Goal: Task Accomplishment & Management: Use online tool/utility

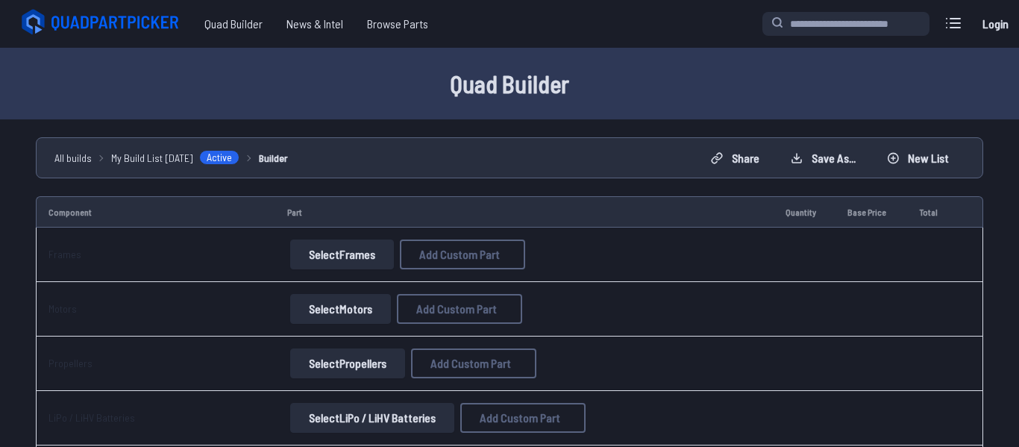
click at [310, 248] on button "Select Frames" at bounding box center [342, 254] width 104 height 30
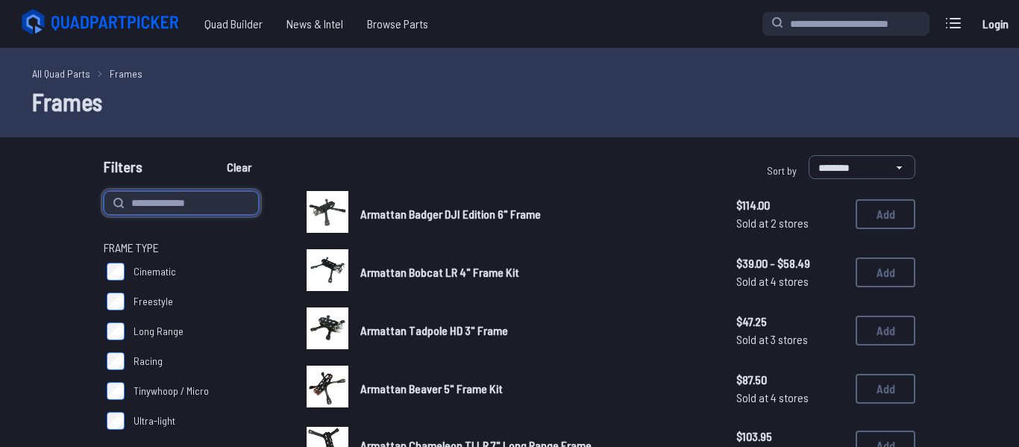
click at [170, 197] on input at bounding box center [181, 203] width 155 height 24
type input "*"
click at [214, 155] on button "Clear" at bounding box center [239, 167] width 50 height 24
type input "*"
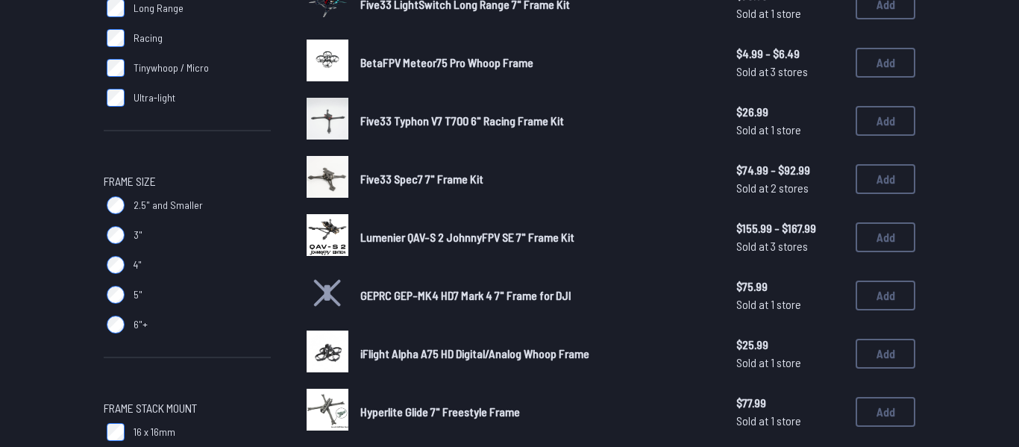
scroll to position [324, 0]
click at [469, 242] on span "Lumenier QAV-S 2 JohnnyFPV SE 7" Frame Kit" at bounding box center [467, 236] width 214 height 14
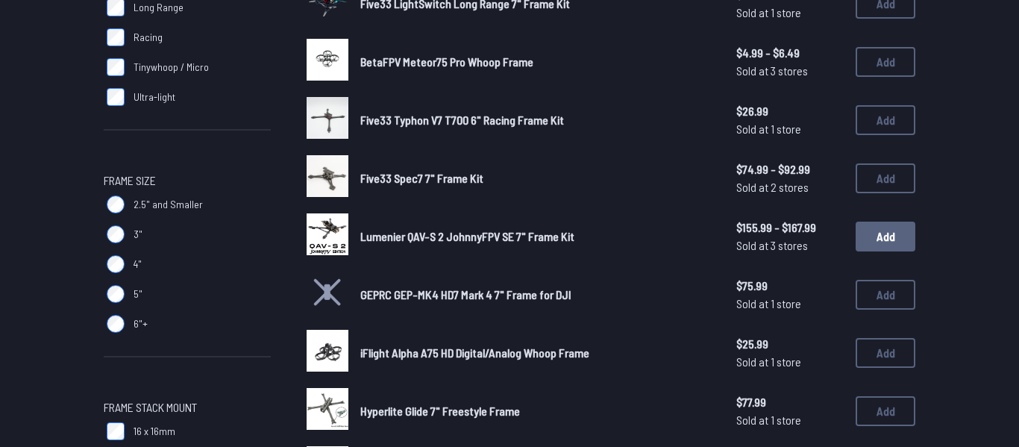
click at [876, 245] on button "Add" at bounding box center [886, 237] width 60 height 30
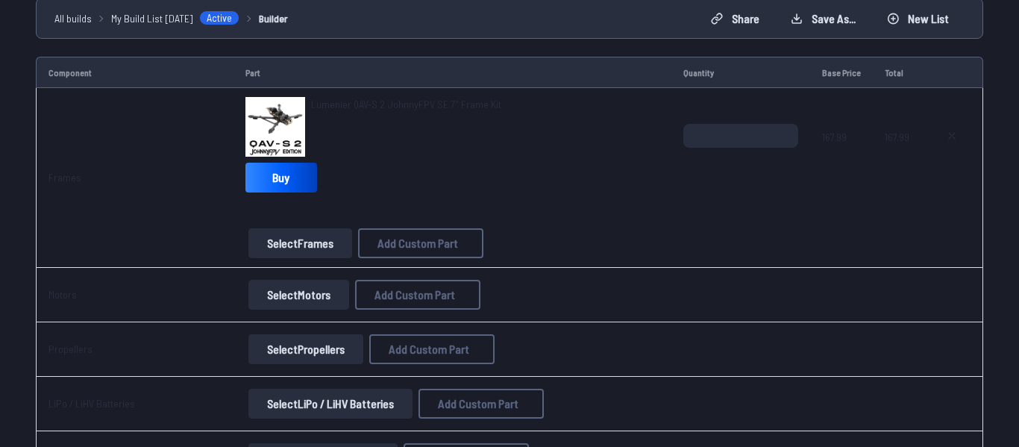
scroll to position [143, 0]
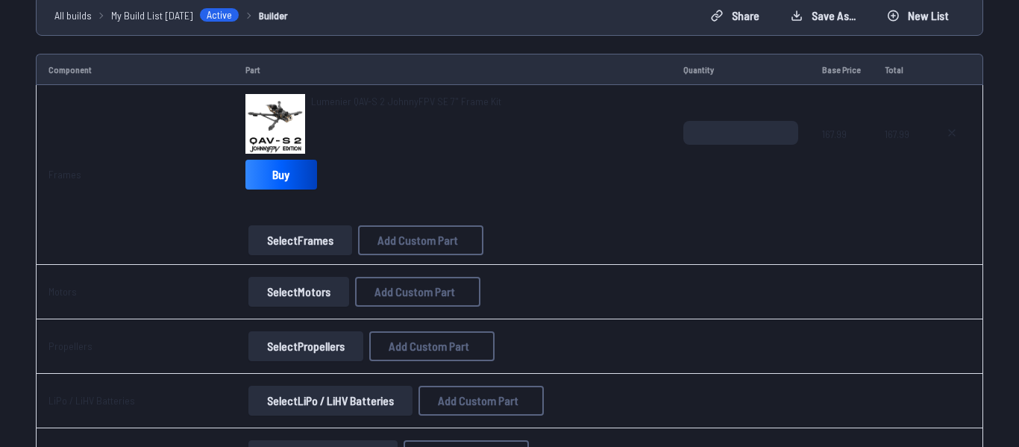
click at [286, 289] on button "Select Motors" at bounding box center [298, 292] width 101 height 30
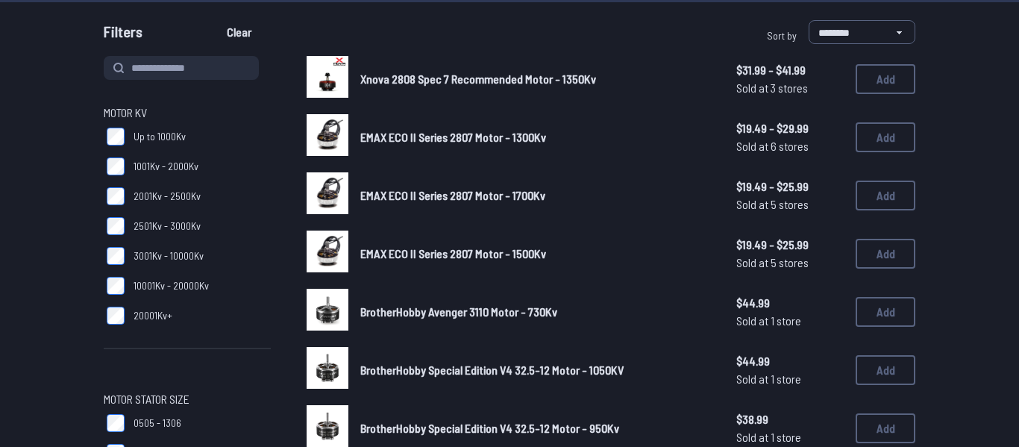
scroll to position [136, 0]
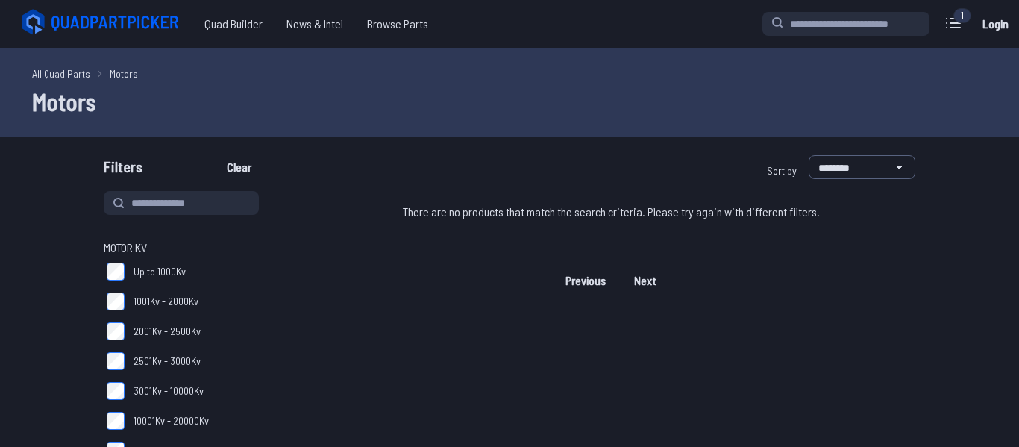
scroll to position [57, 0]
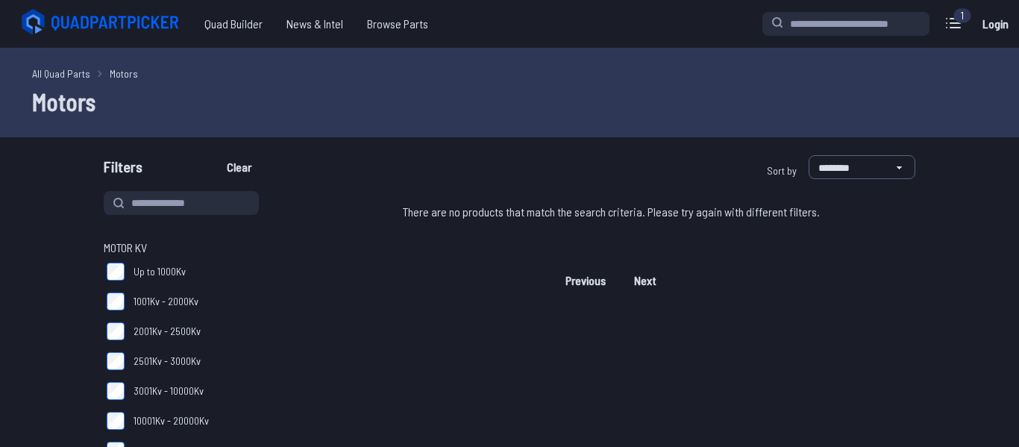
click at [114, 406] on label "10001Kv - 20000Kv" at bounding box center [187, 421] width 167 height 30
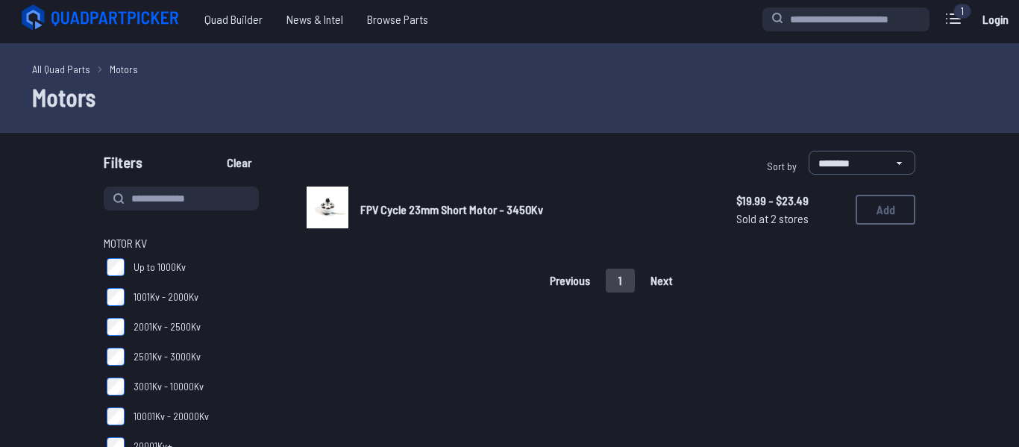
scroll to position [3, 0]
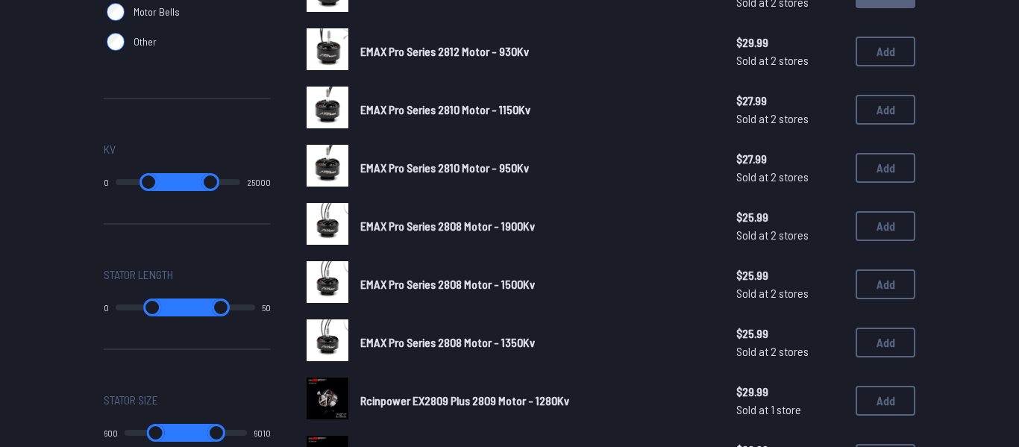
scroll to position [801, 0]
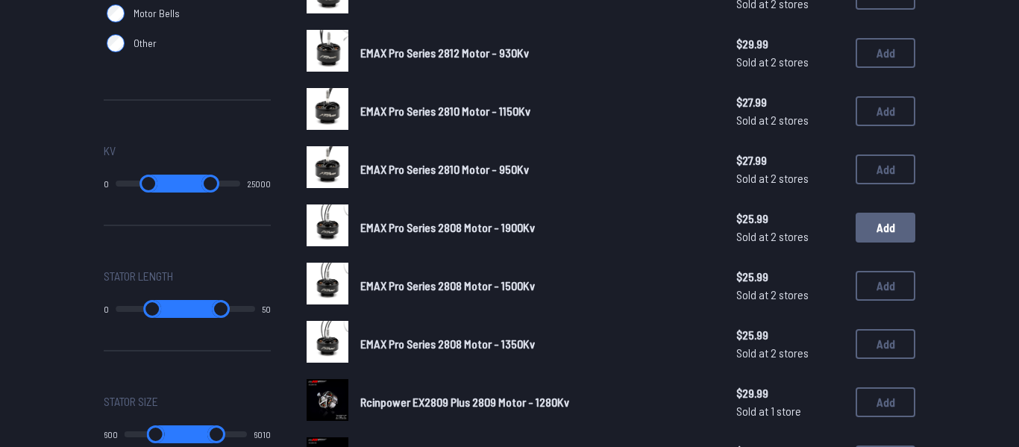
click at [880, 229] on button "Add" at bounding box center [886, 228] width 60 height 30
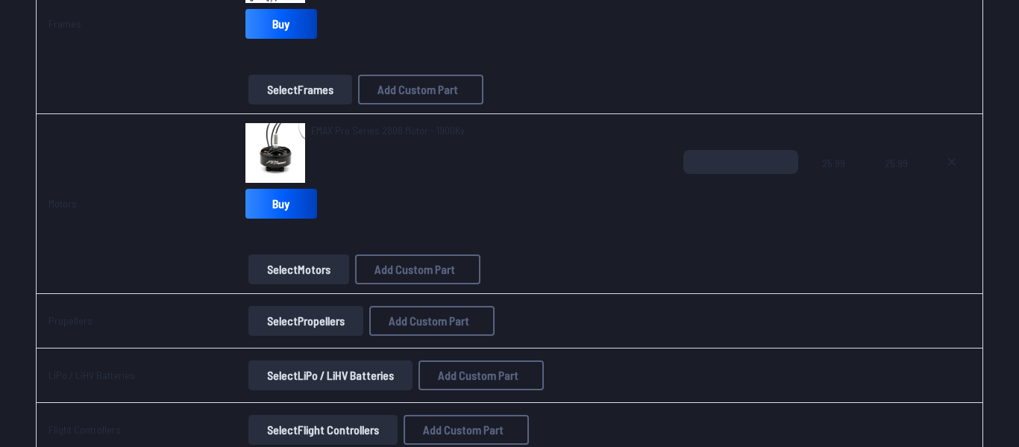
scroll to position [292, 0]
click at [285, 331] on button "Select Propellers" at bounding box center [305, 322] width 115 height 30
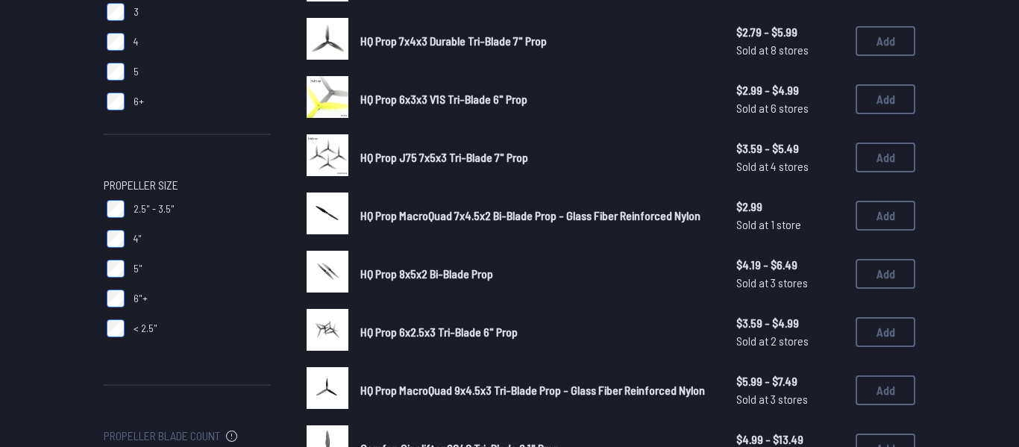
scroll to position [294, 0]
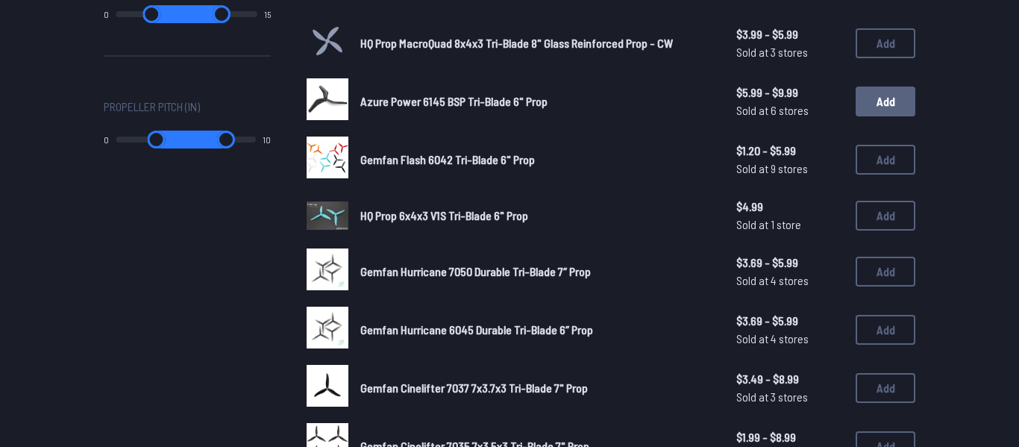
scroll to position [871, 0]
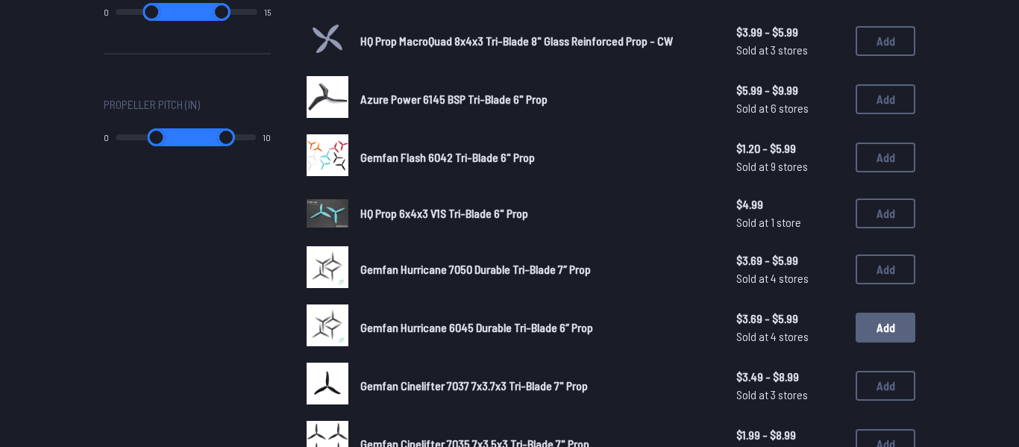
click at [882, 337] on button "Add" at bounding box center [886, 328] width 60 height 30
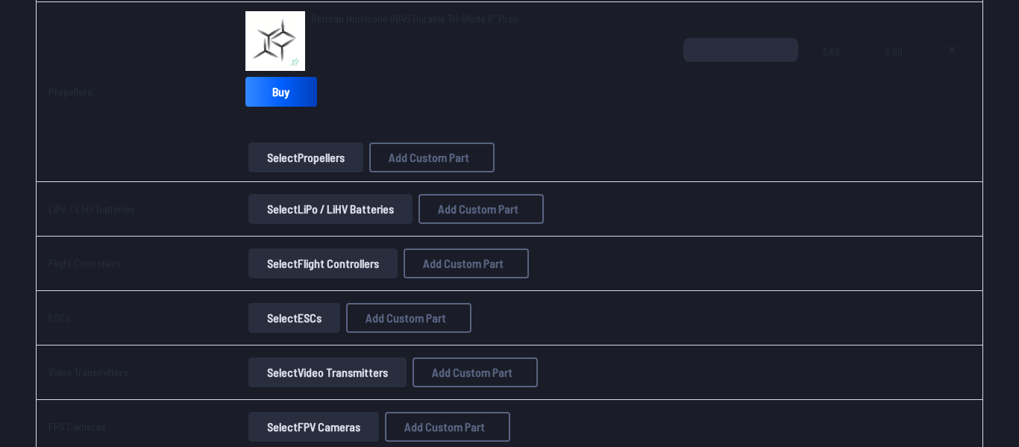
scroll to position [586, 0]
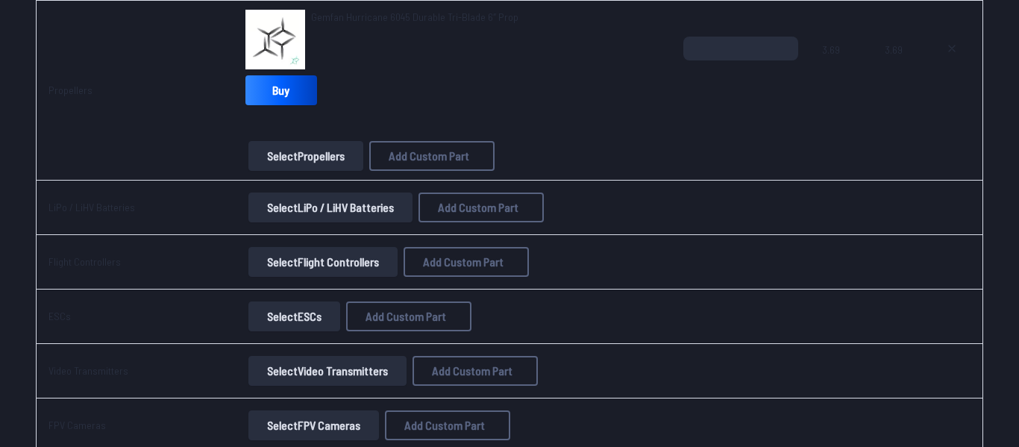
click at [345, 215] on button "Select LiPo / LiHV Batteries" at bounding box center [330, 207] width 164 height 30
click at [360, 220] on button "Select LiPo / LiHV Batteries" at bounding box center [330, 207] width 164 height 30
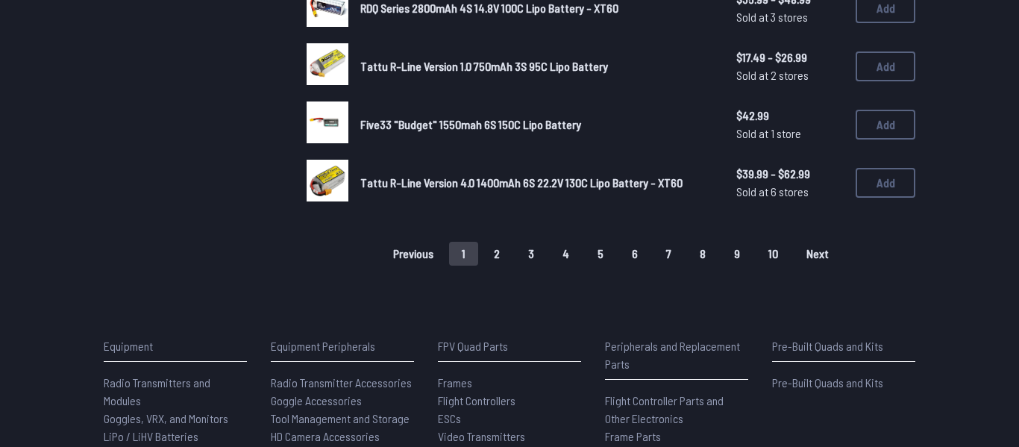
scroll to position [1140, 0]
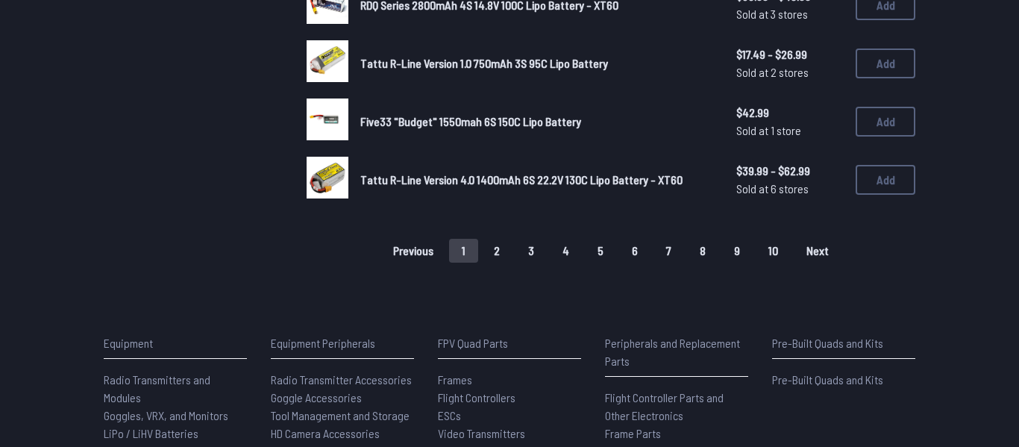
click at [604, 260] on button "5" at bounding box center [600, 251] width 31 height 24
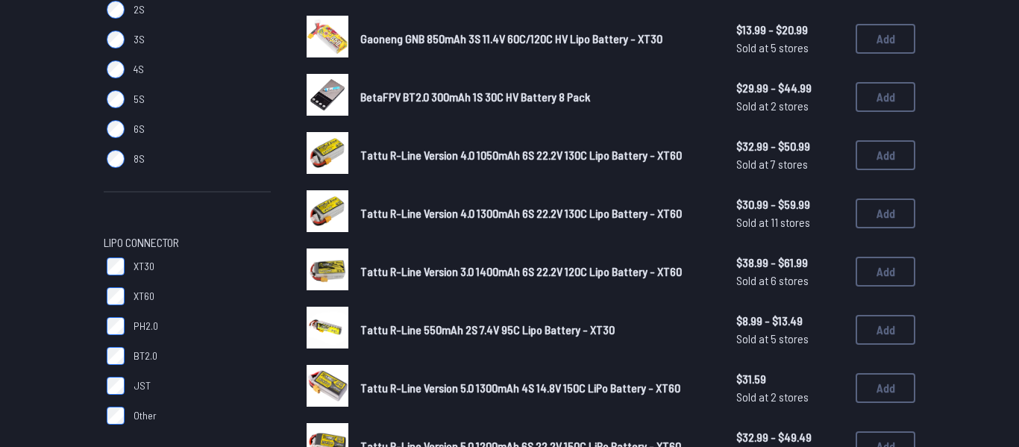
scroll to position [281, 0]
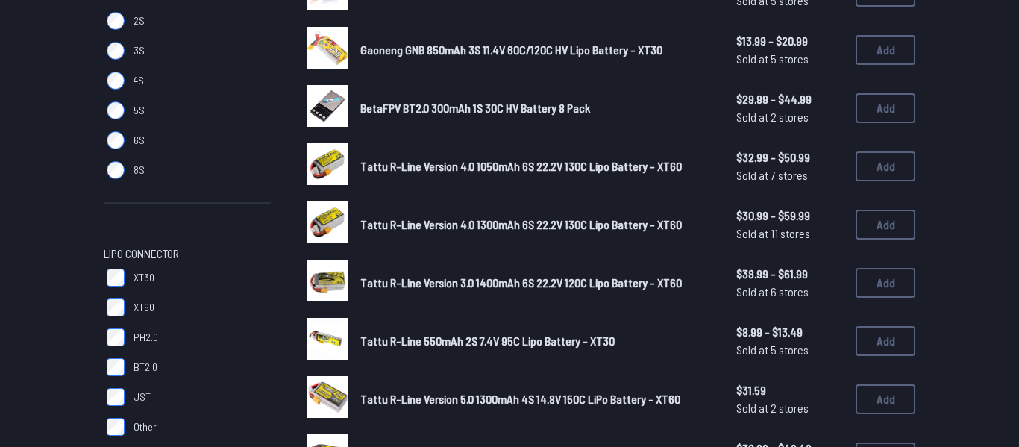
click at [125, 142] on label "6S" at bounding box center [187, 140] width 167 height 30
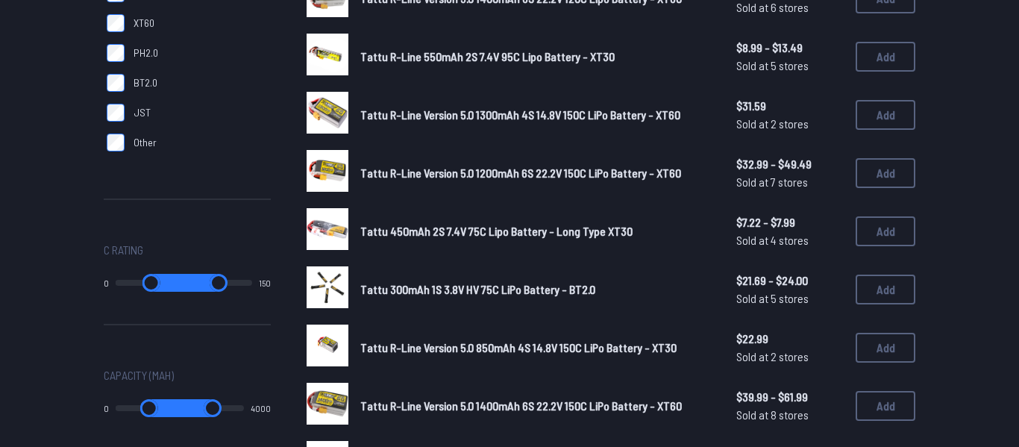
scroll to position [0, 0]
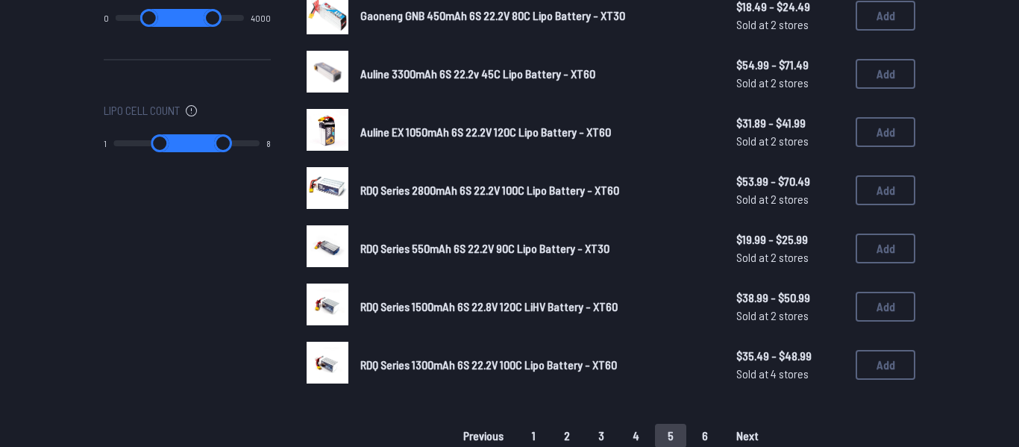
scroll to position [965, 0]
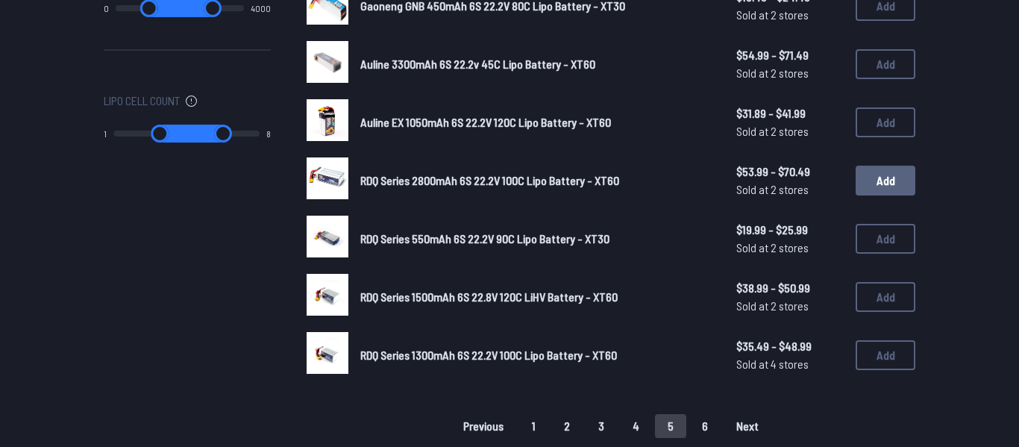
click at [856, 188] on button "Add" at bounding box center [886, 181] width 60 height 30
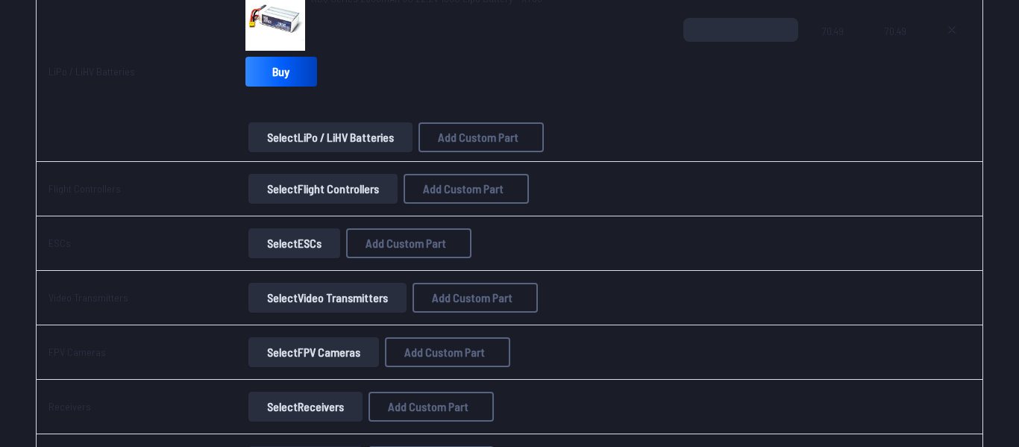
scroll to position [783, 0]
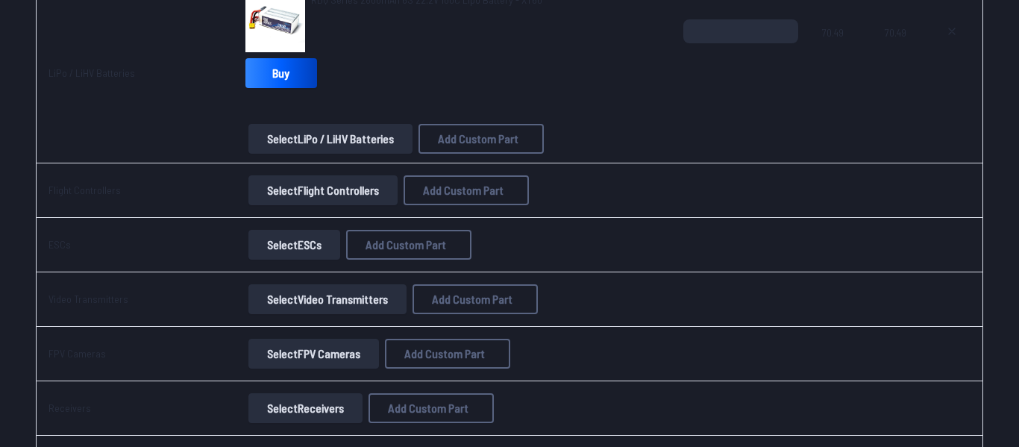
click at [345, 195] on button "Select Flight Controllers" at bounding box center [322, 190] width 149 height 30
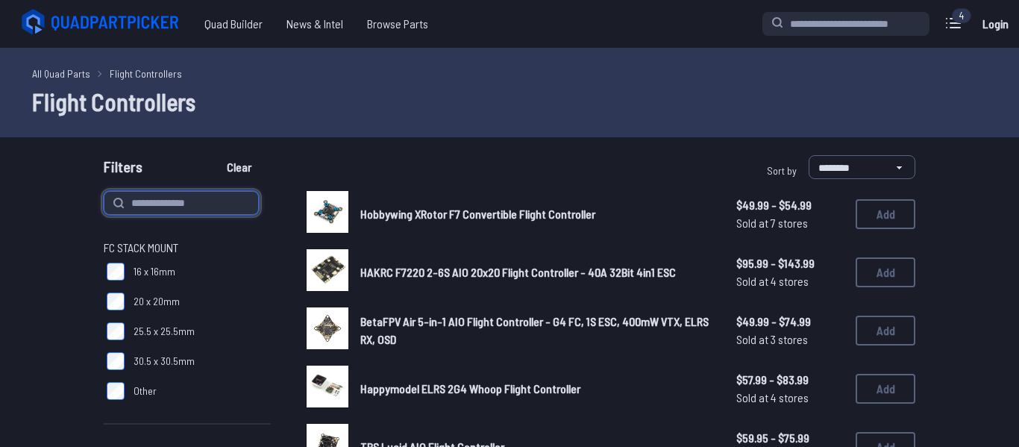
click at [228, 201] on input at bounding box center [181, 203] width 155 height 24
type input "***"
type input "**********"
click at [214, 155] on button "Clear" at bounding box center [239, 167] width 50 height 24
type input "**********"
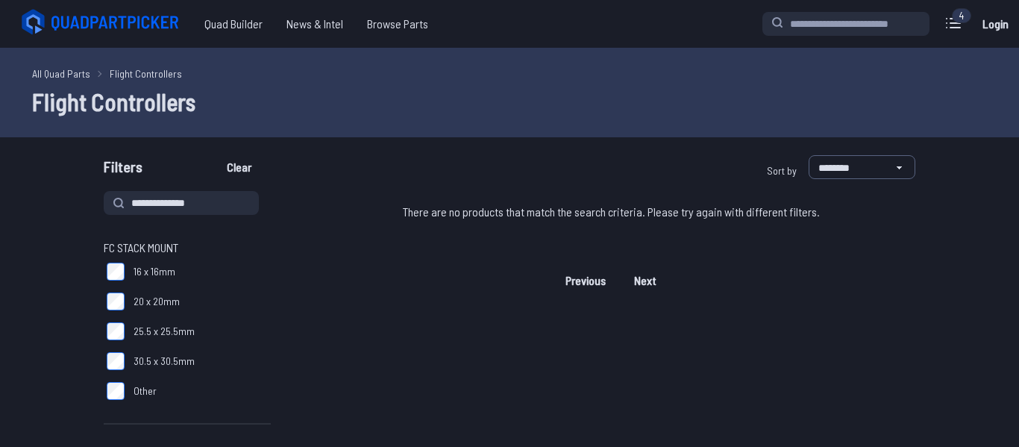
click at [231, 204] on input "**********" at bounding box center [181, 203] width 155 height 24
type input "***"
click at [214, 155] on button "Clear" at bounding box center [239, 167] width 50 height 24
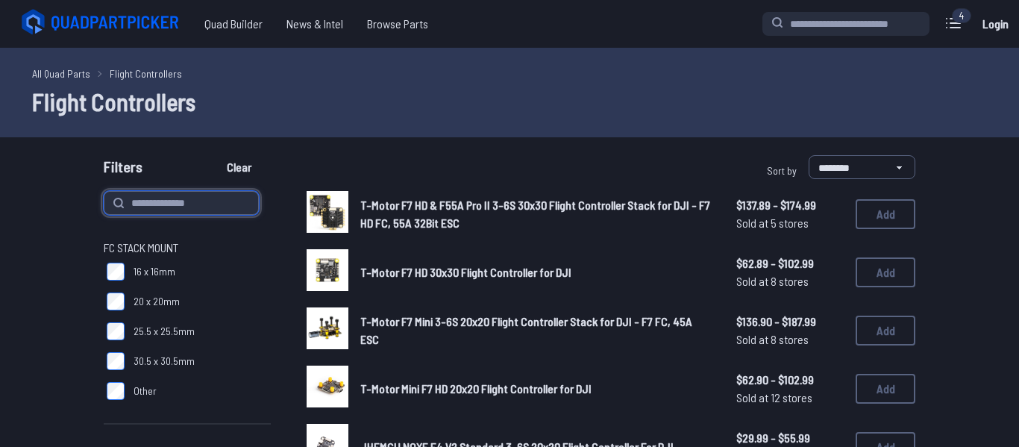
type input "***"
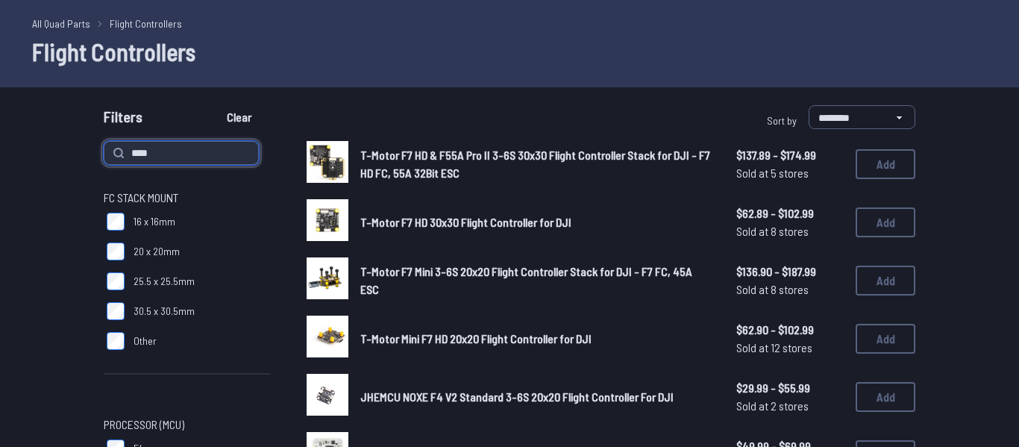
scroll to position [37, 0]
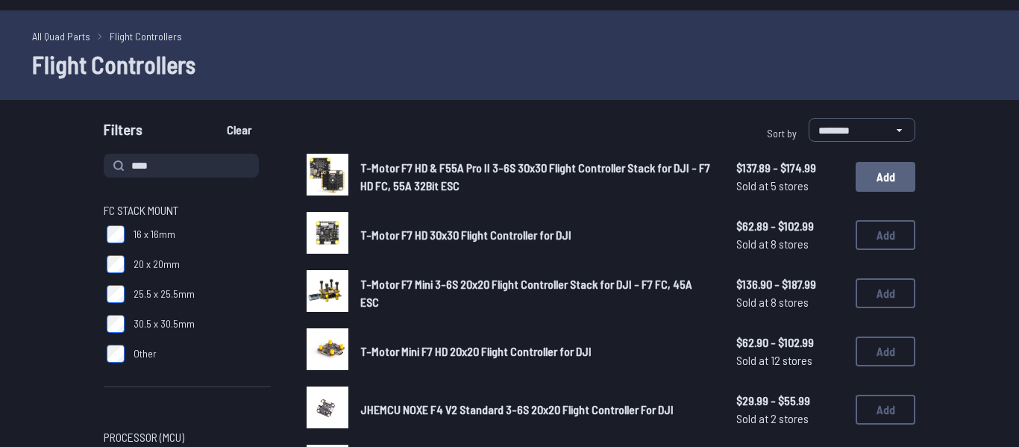
click at [871, 186] on button "Add" at bounding box center [886, 177] width 60 height 30
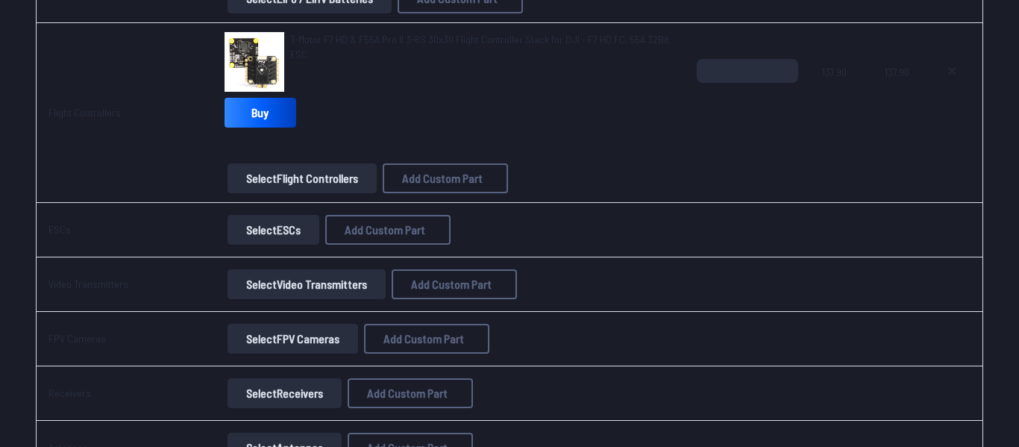
scroll to position [962, 0]
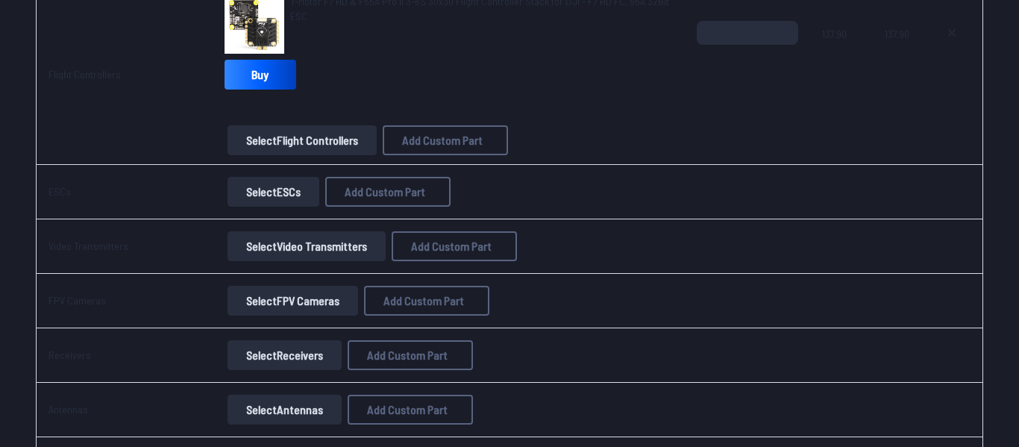
click at [266, 206] on button "Select ESCs" at bounding box center [274, 192] width 92 height 30
click at [283, 201] on button "Select ESCs" at bounding box center [274, 192] width 92 height 30
click at [307, 192] on button "Select ESCs" at bounding box center [274, 192] width 92 height 30
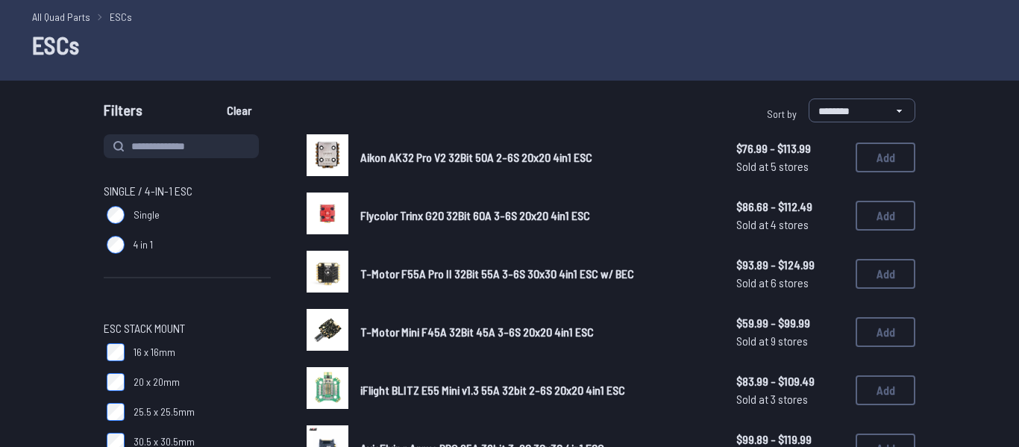
scroll to position [58, 0]
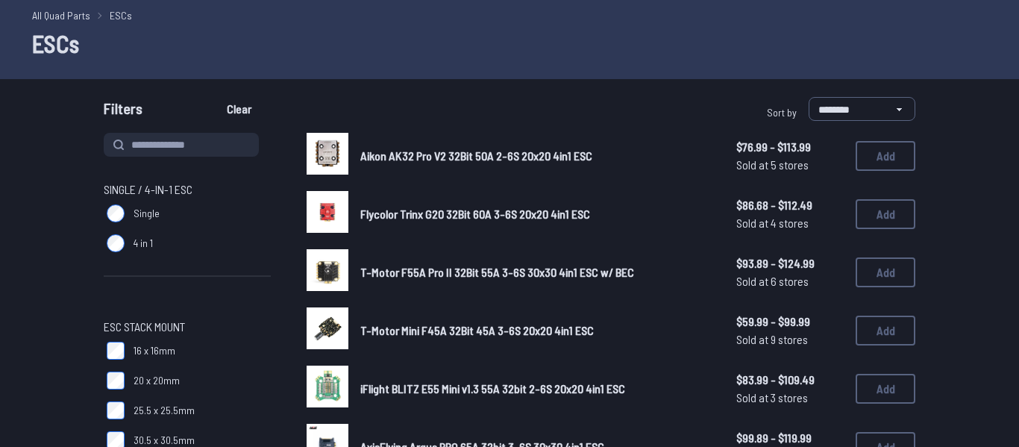
click at [139, 212] on span "Single" at bounding box center [147, 213] width 26 height 15
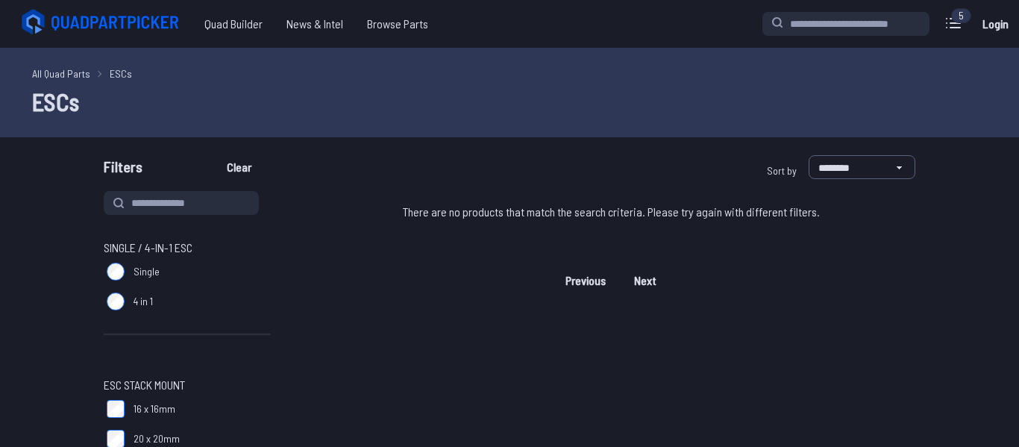
click at [134, 307] on span "4 in 1" at bounding box center [143, 301] width 19 height 15
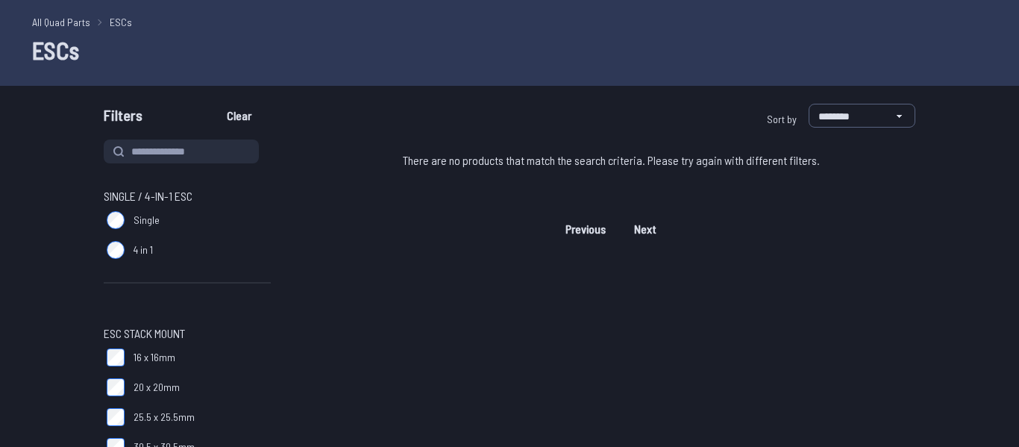
scroll to position [53, 0]
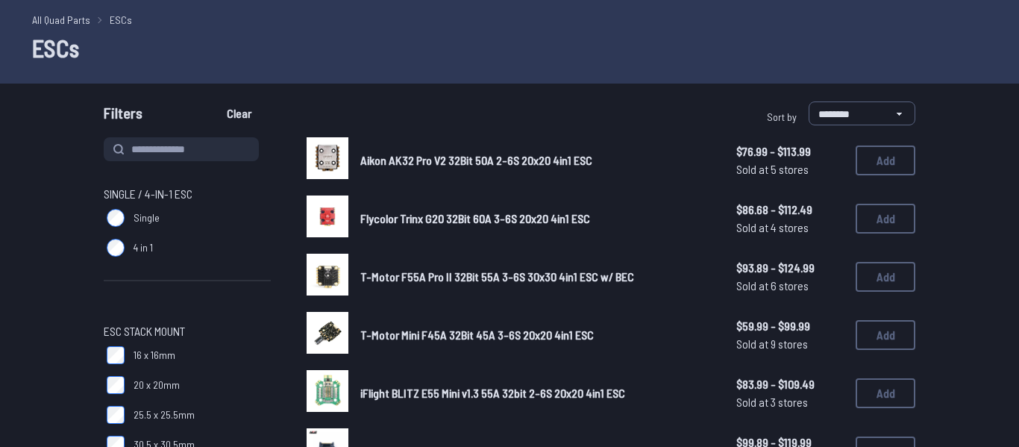
scroll to position [54, 0]
click at [549, 275] on span "T-Motor F55A Pro II 32Bit 55A 3-6S 30x30 4in1 ESC w/ BEC" at bounding box center [497, 276] width 274 height 14
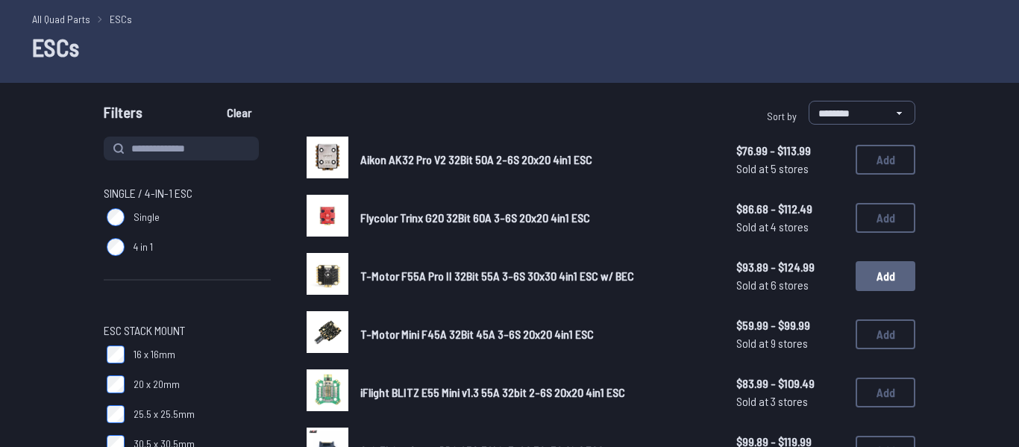
click at [866, 284] on button "Add" at bounding box center [886, 276] width 60 height 30
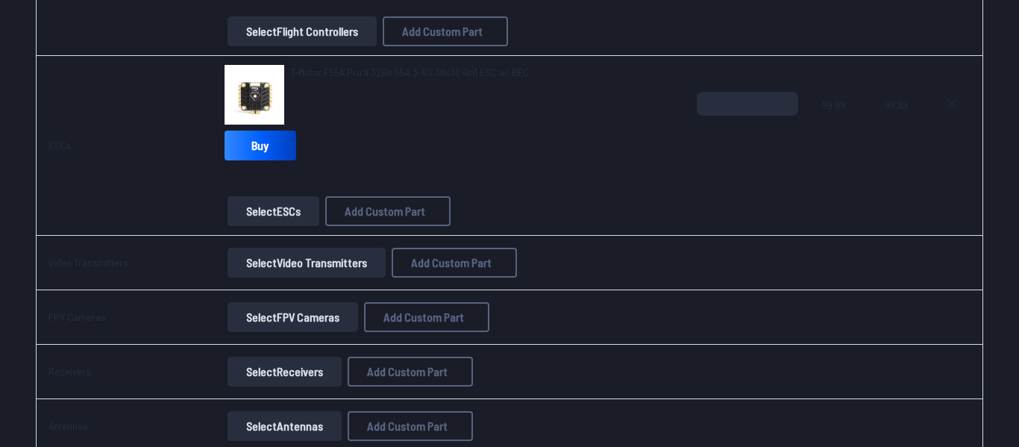
scroll to position [1092, 0]
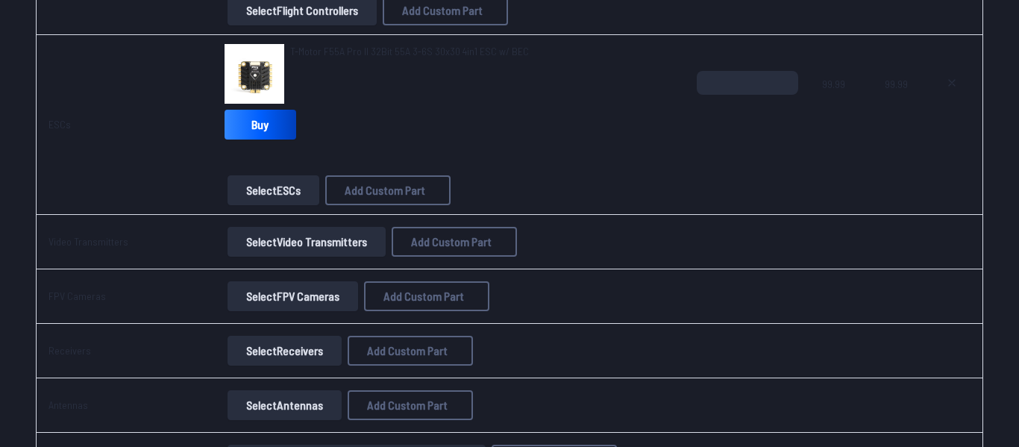
click at [284, 250] on button "Select Video Transmitters" at bounding box center [307, 242] width 158 height 30
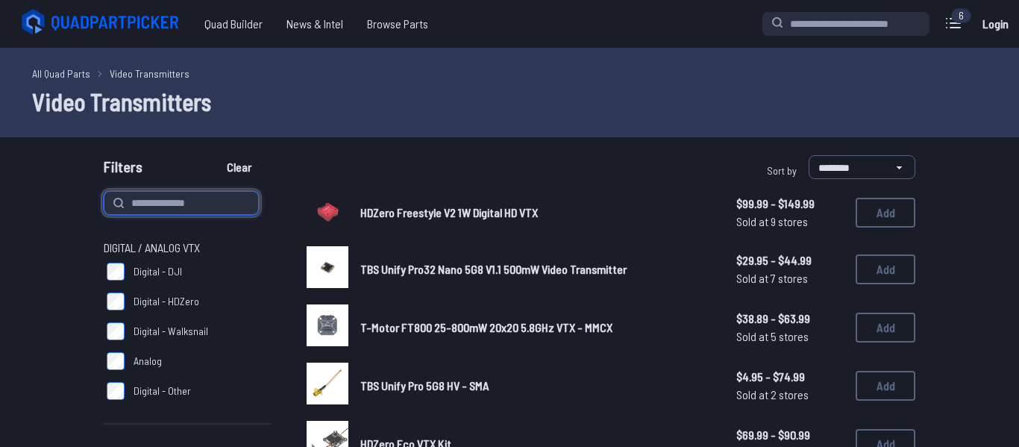
click at [209, 203] on input at bounding box center [181, 203] width 155 height 24
type input "***"
type input "**********"
click at [214, 155] on button "Clear" at bounding box center [239, 167] width 50 height 24
type input "**********"
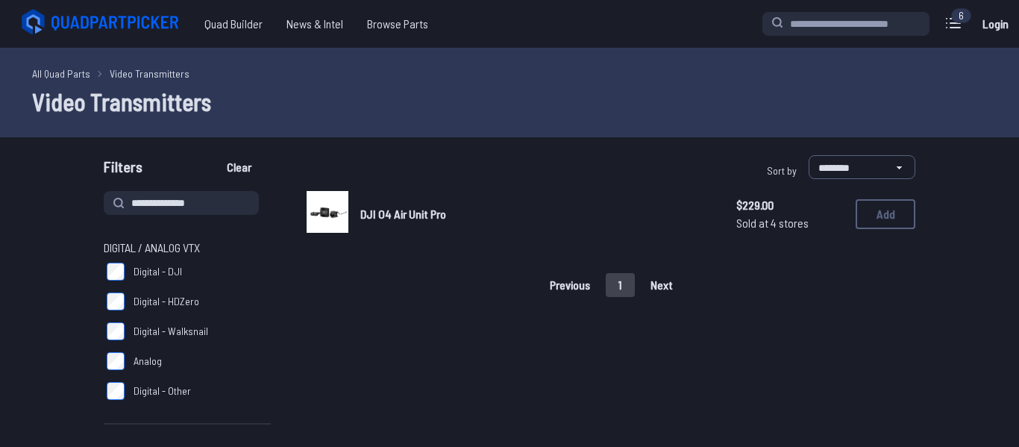
click at [460, 220] on link "DJI O4 Air Unit Pro" at bounding box center [536, 214] width 352 height 18
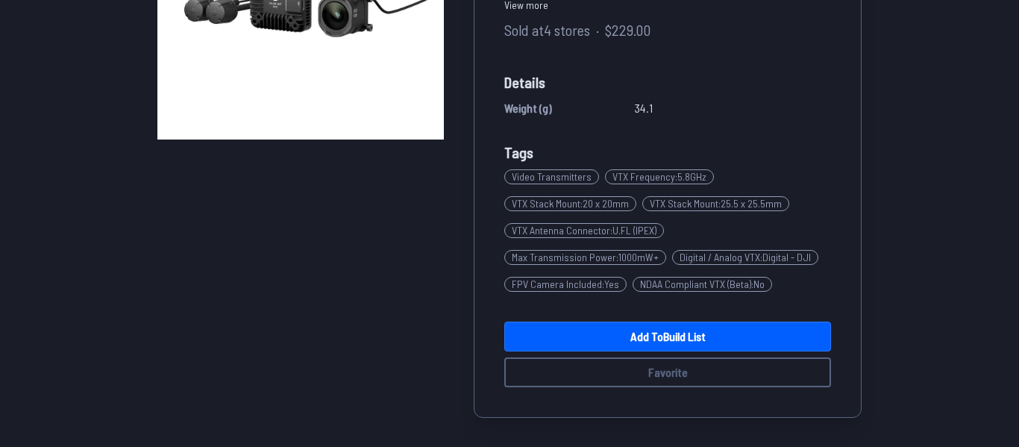
scroll to position [267, 0]
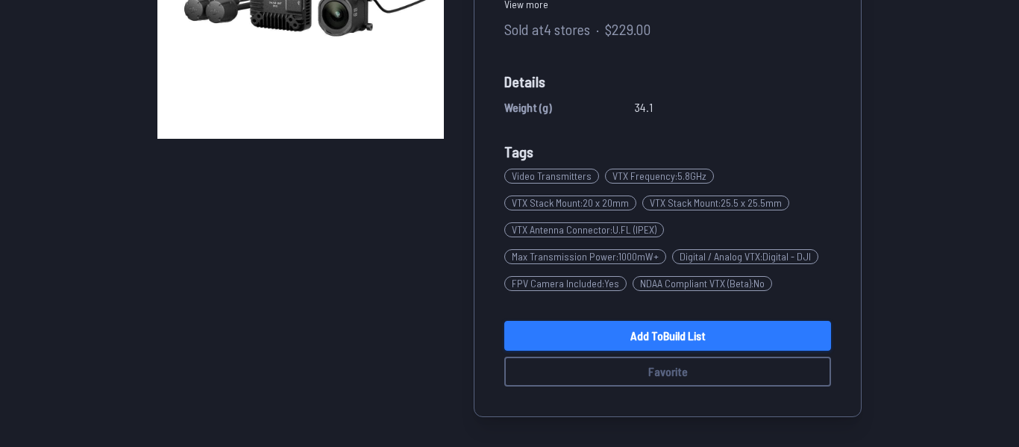
click at [671, 328] on link "Add to Build List" at bounding box center [667, 336] width 327 height 30
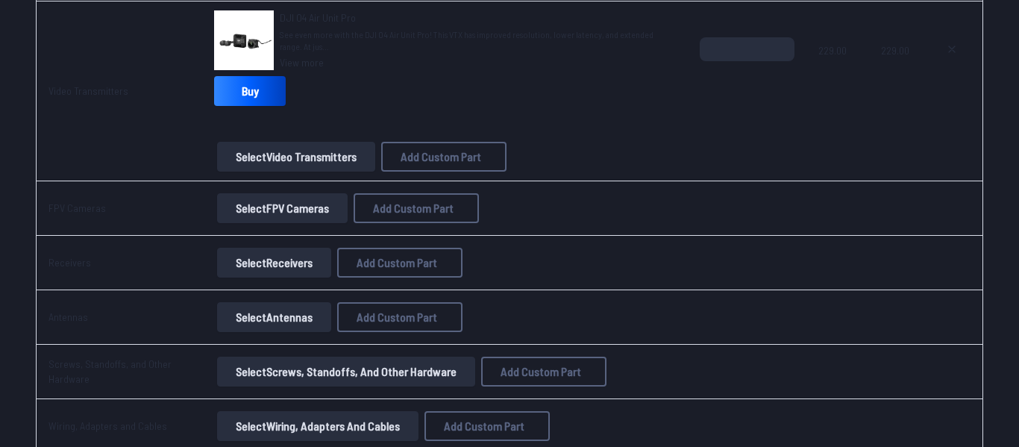
scroll to position [1318, 0]
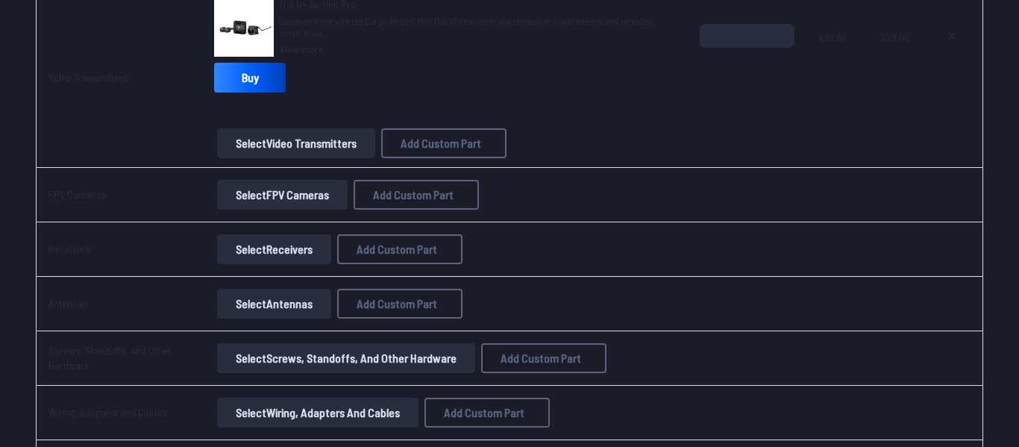
click at [269, 199] on button "Select FPV Cameras" at bounding box center [282, 195] width 131 height 30
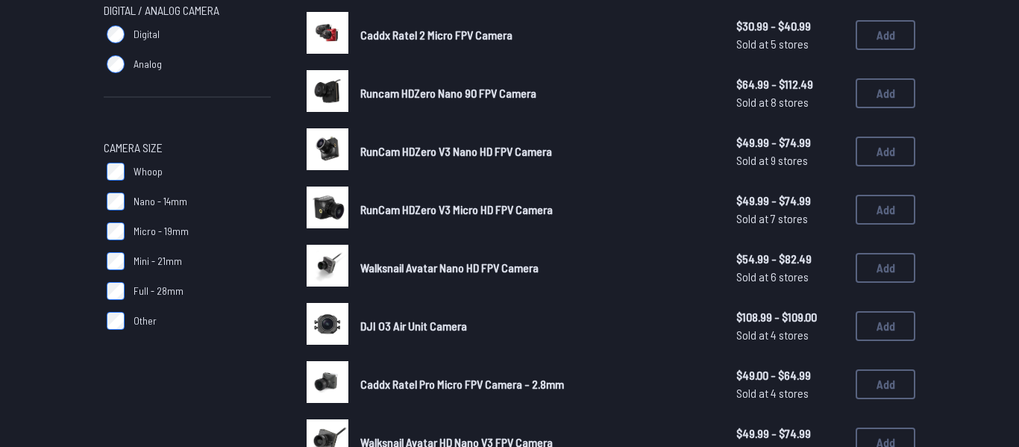
scroll to position [236, 0]
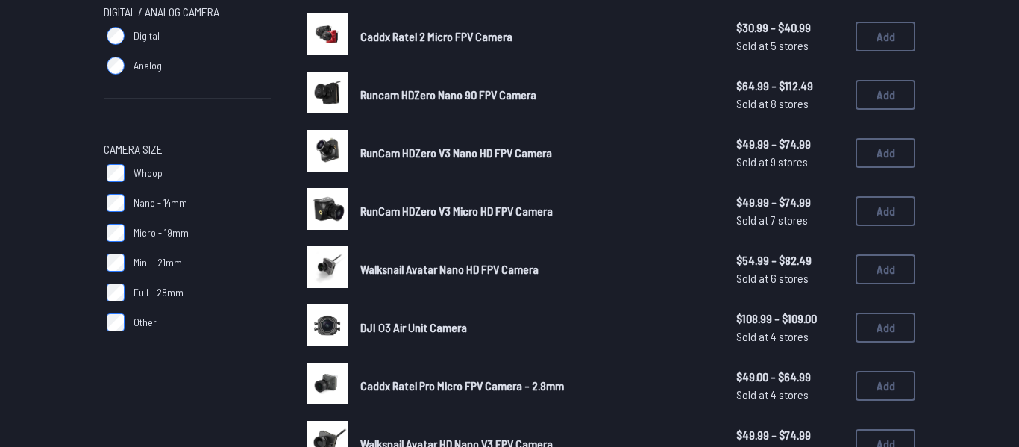
click at [128, 40] on label "Digital" at bounding box center [187, 36] width 167 height 30
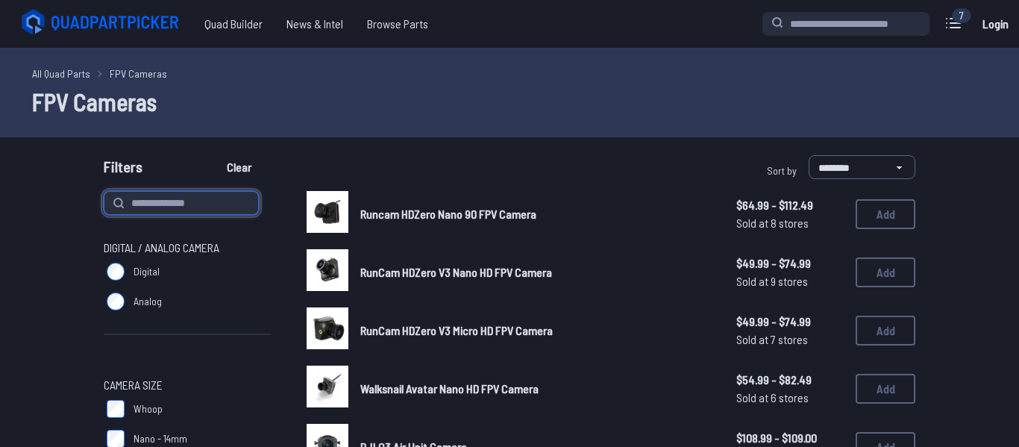
click at [172, 200] on input at bounding box center [181, 203] width 155 height 24
type input "***"
click at [214, 155] on button "Clear" at bounding box center [239, 167] width 50 height 24
type input "***"
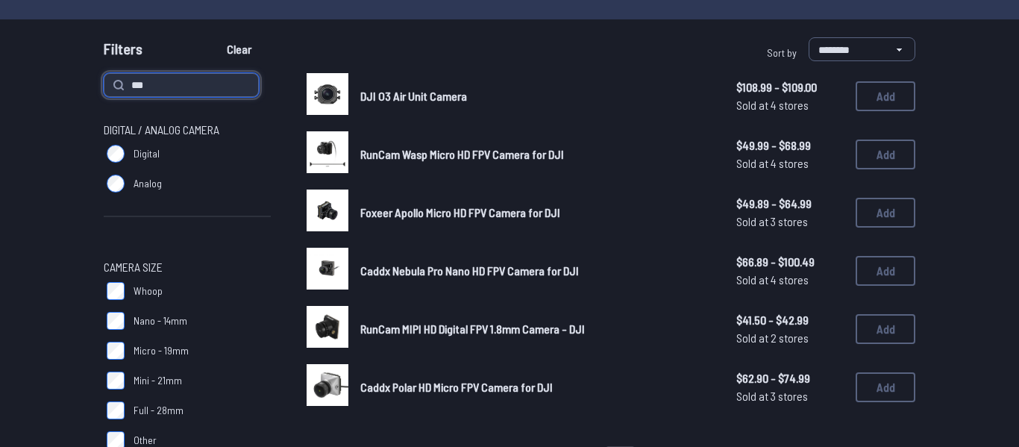
scroll to position [115, 0]
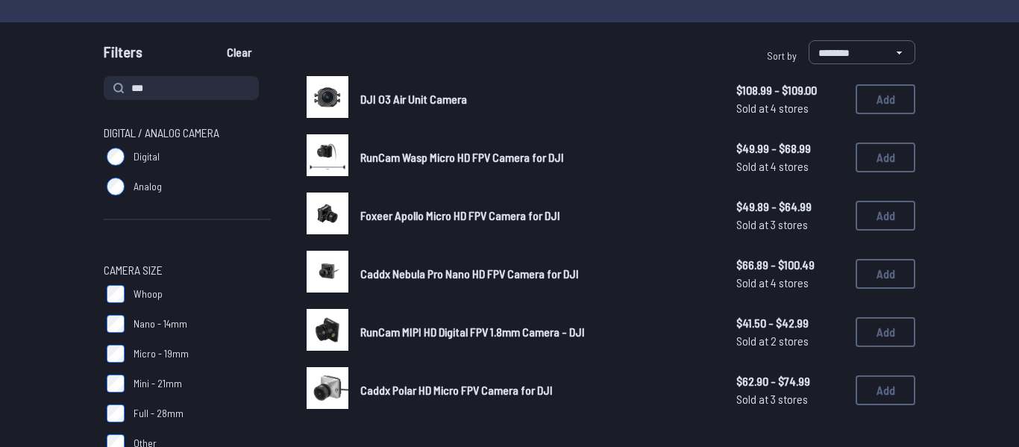
click at [464, 106] on link "DJI O3 Air Unit Camera" at bounding box center [536, 99] width 352 height 18
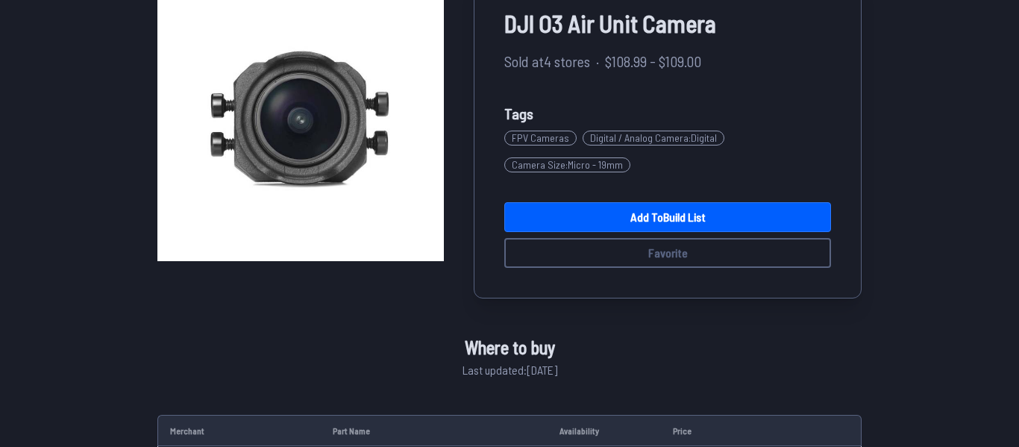
scroll to position [144, 0]
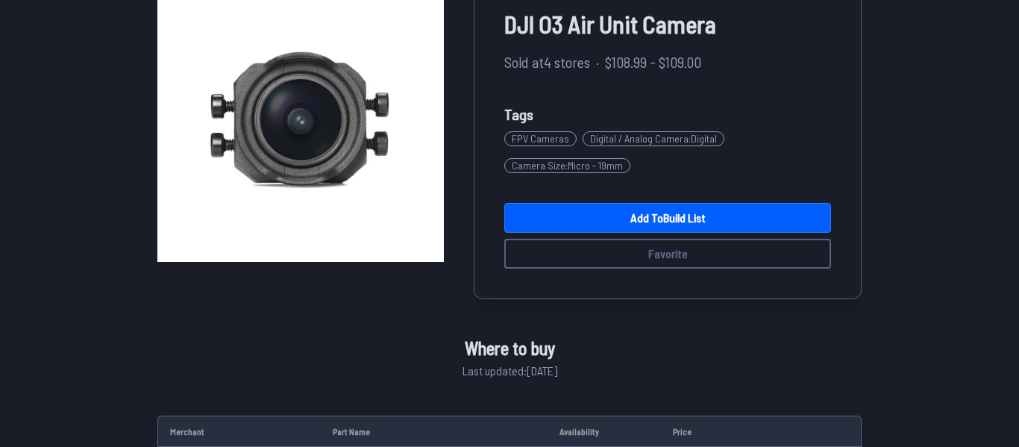
scroll to position [96, 0]
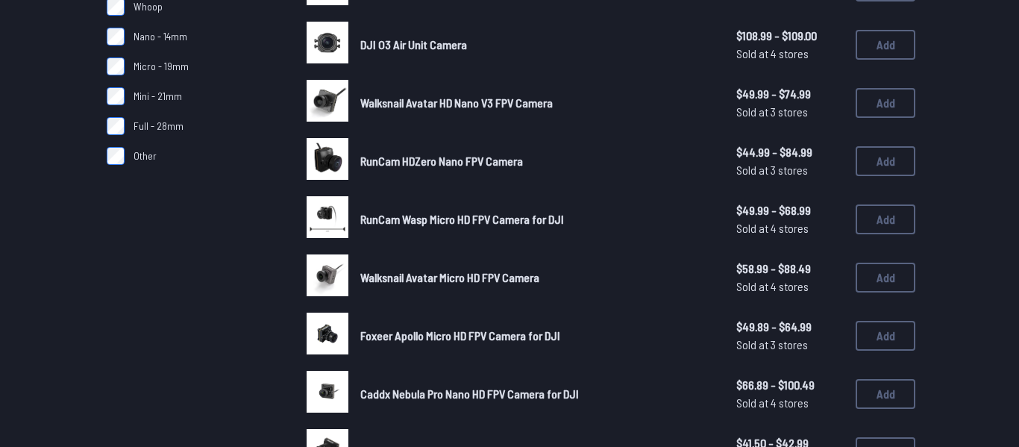
scroll to position [458, 0]
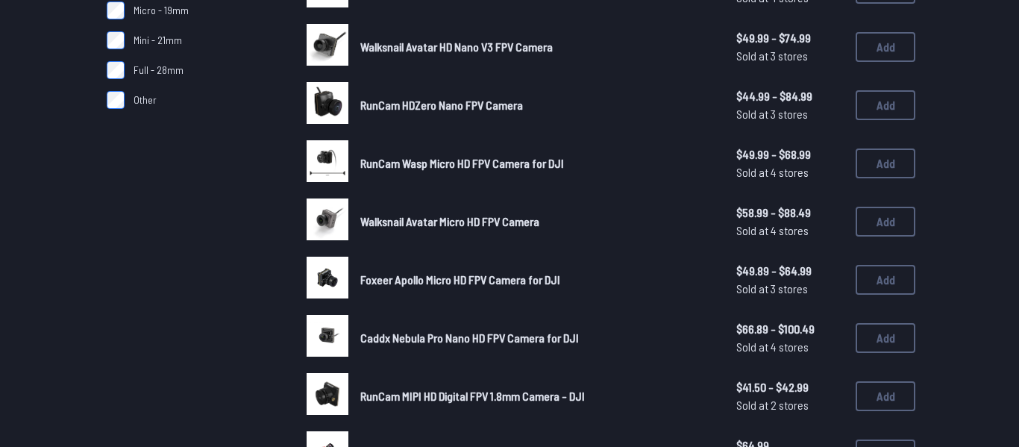
scroll to position [236, 0]
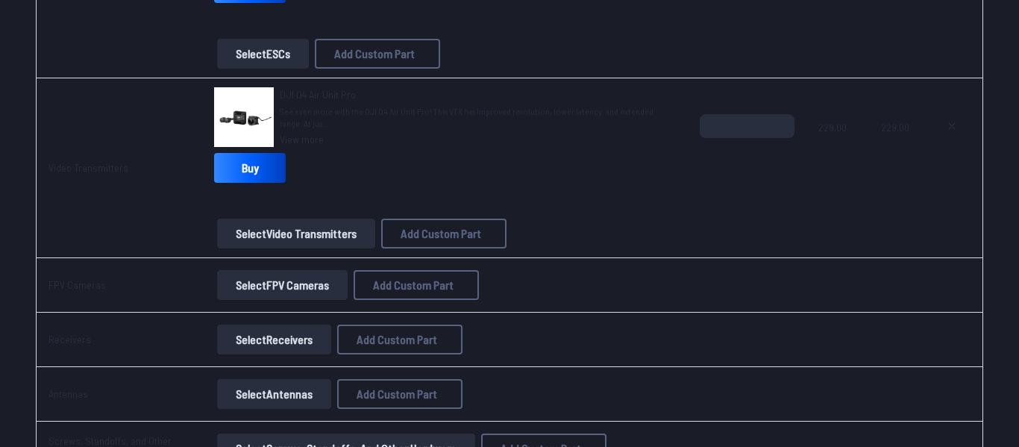
scroll to position [1226, 0]
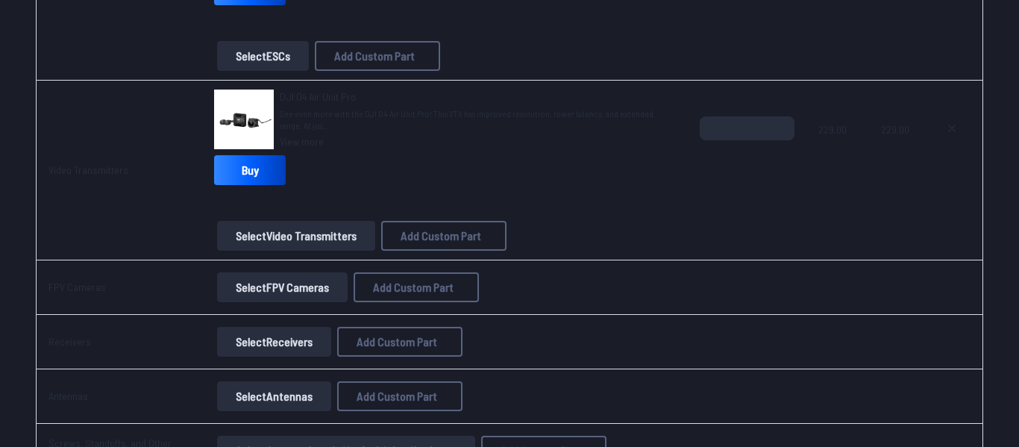
click at [246, 110] on img at bounding box center [244, 120] width 60 height 60
click at [299, 143] on link "View more" at bounding box center [478, 141] width 396 height 15
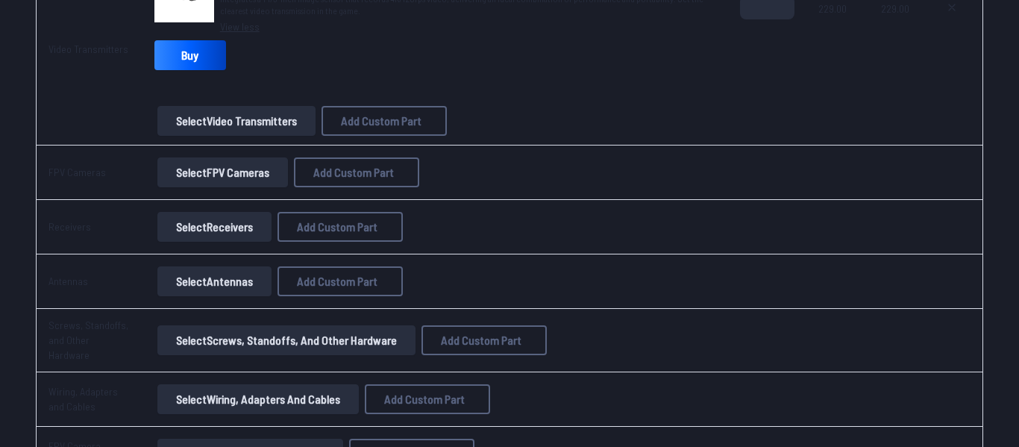
scroll to position [1358, 0]
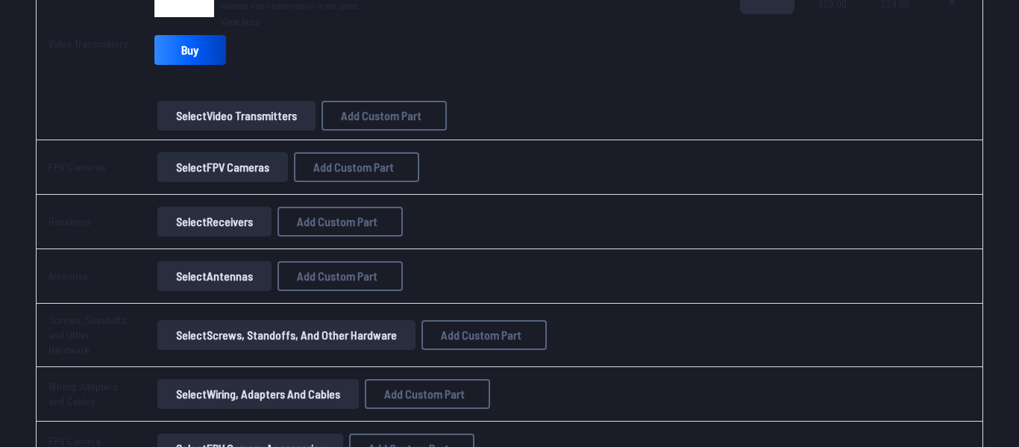
click at [222, 172] on button "Select FPV Cameras" at bounding box center [222, 167] width 131 height 30
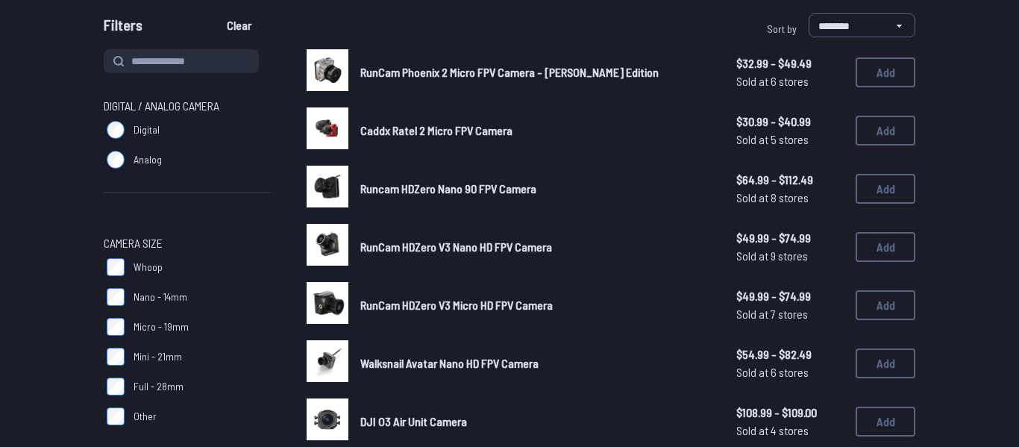
scroll to position [140, 0]
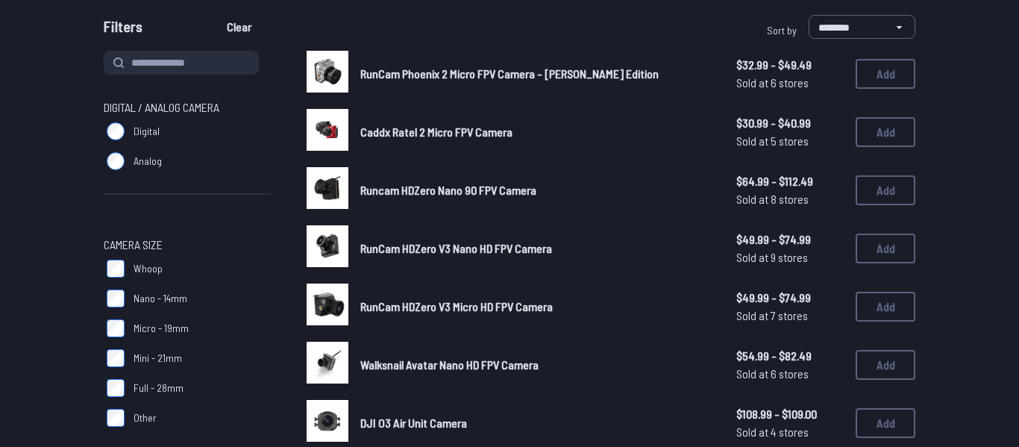
click at [477, 263] on div "RunCam HDZero V3 Nano HD FPV Camera $49.99 - $74.99 Sold at 9 stores $49.99 - $…" at bounding box center [611, 248] width 609 height 46
click at [143, 136] on span "Digital" at bounding box center [147, 131] width 26 height 15
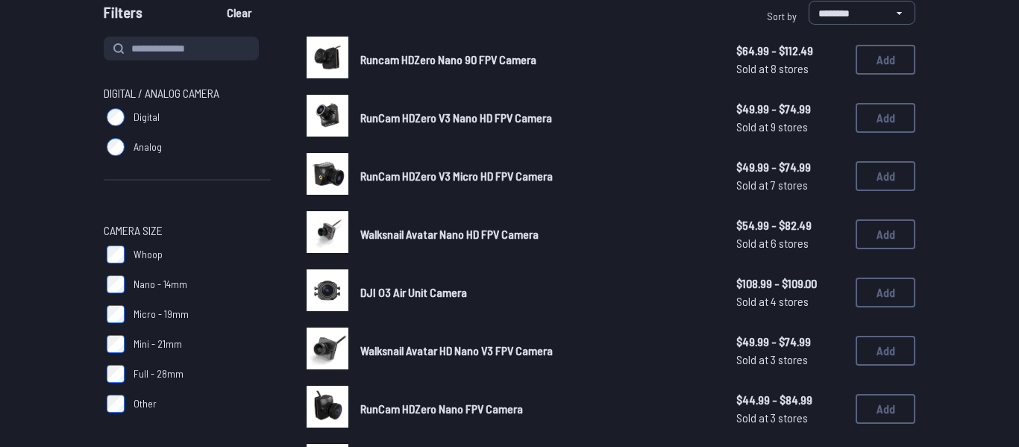
scroll to position [162, 0]
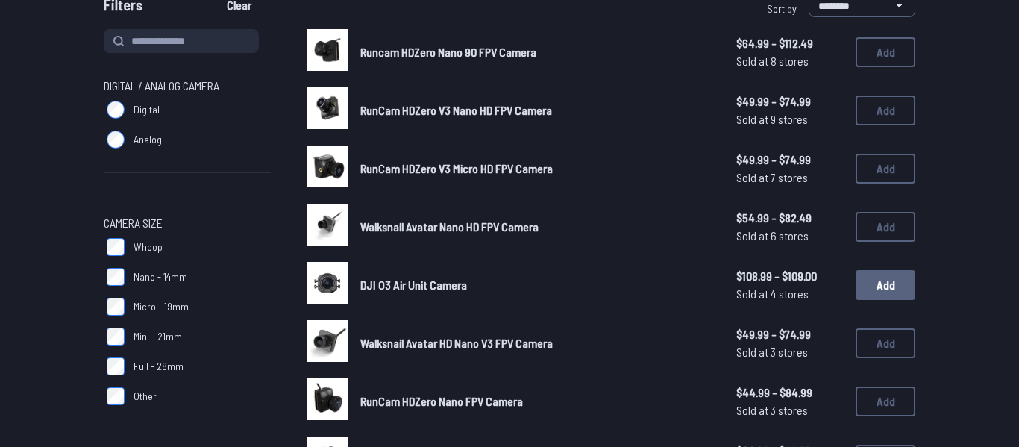
click at [889, 296] on button "Add" at bounding box center [886, 285] width 60 height 30
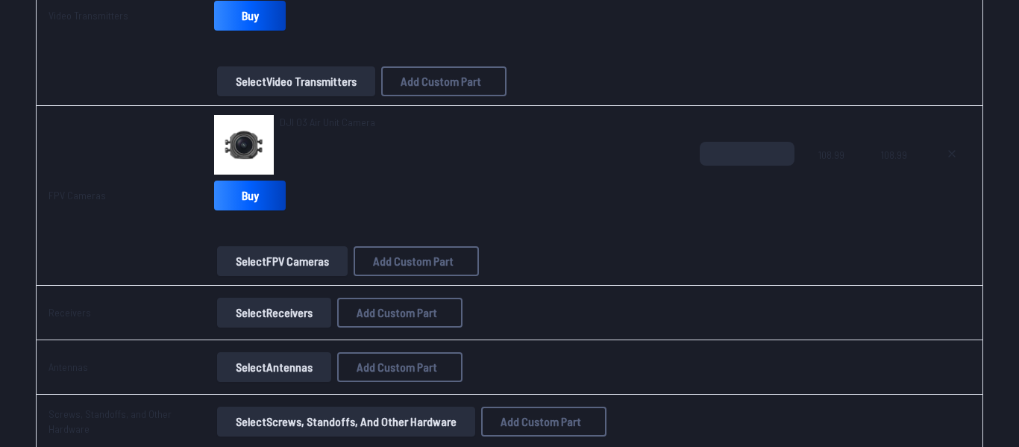
scroll to position [1426, 0]
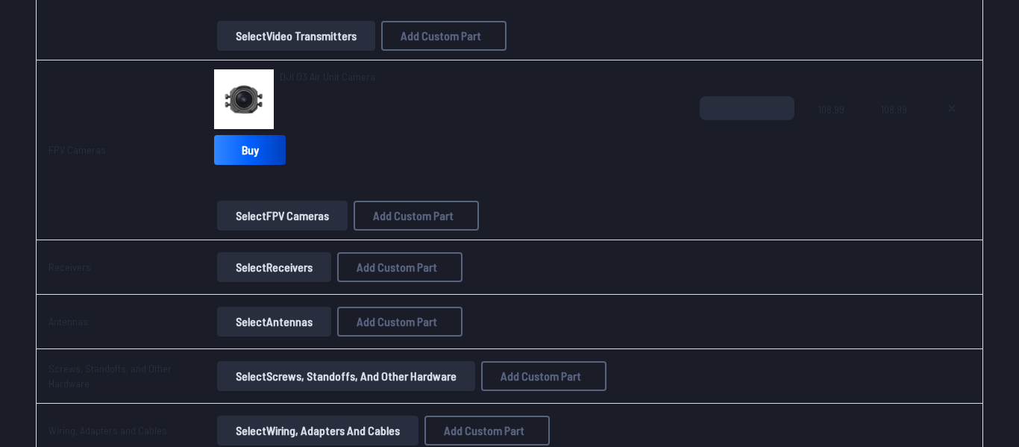
click at [284, 263] on button "Select Receivers" at bounding box center [274, 267] width 114 height 30
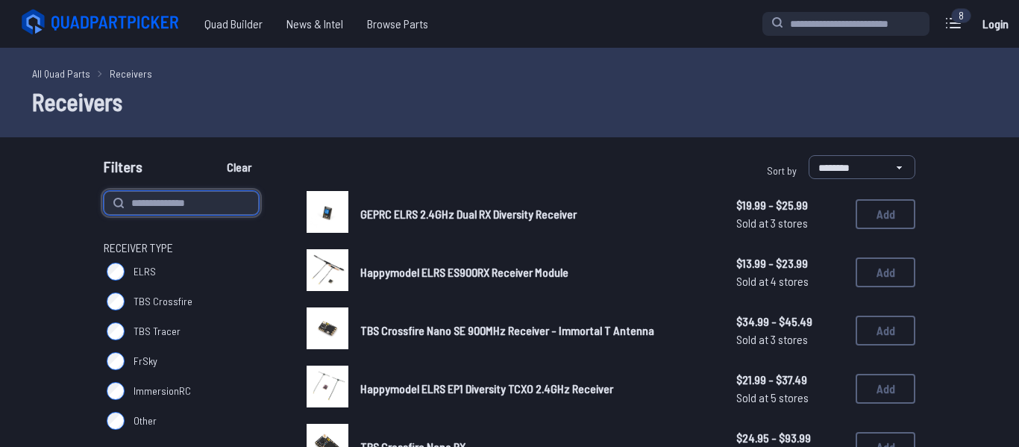
click at [163, 213] on input at bounding box center [181, 203] width 155 height 24
type input "***"
click at [214, 155] on button "Clear" at bounding box center [239, 167] width 50 height 24
type input "***"
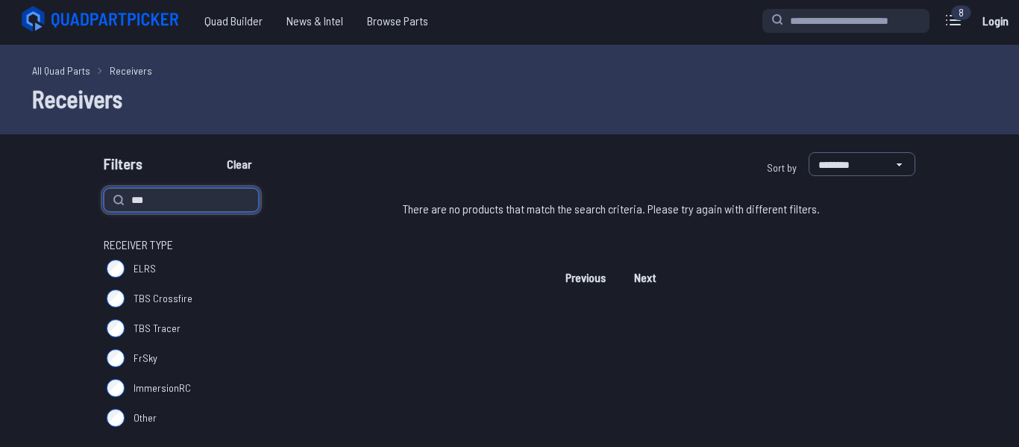
scroll to position [2, 0]
type input "*"
click at [281, 139] on main "**********" at bounding box center [509, 452] width 1019 height 812
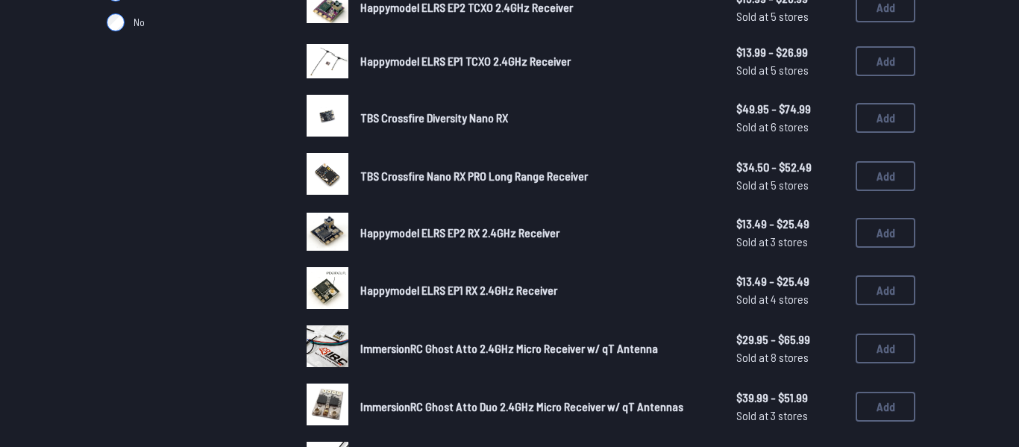
scroll to position [553, 0]
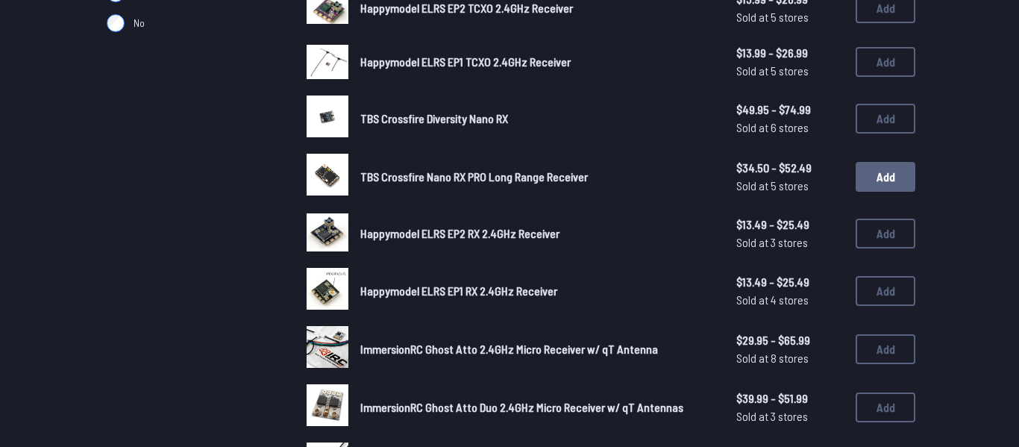
click at [878, 188] on button "Add" at bounding box center [886, 177] width 60 height 30
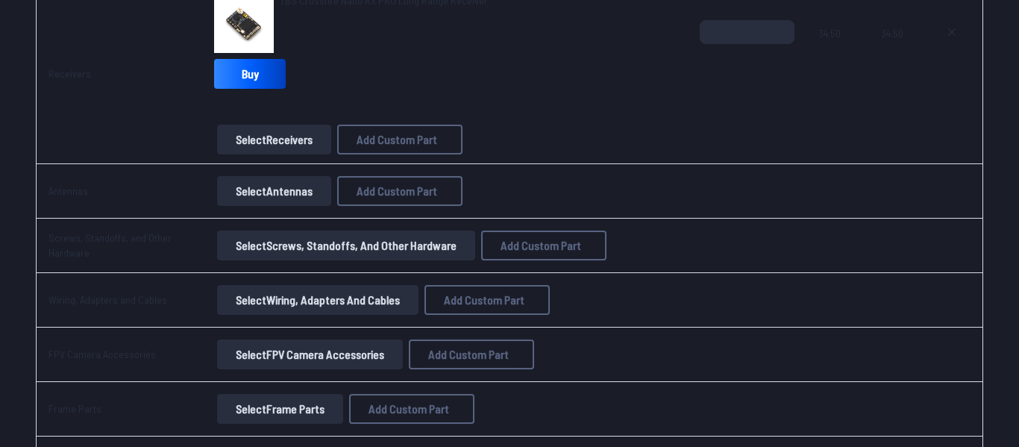
scroll to position [1699, 0]
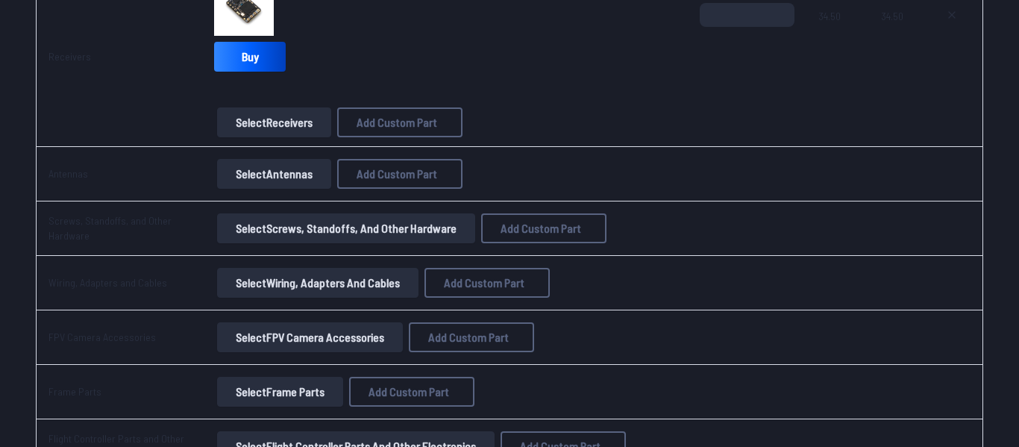
click at [285, 181] on button "Select Antennas" at bounding box center [274, 174] width 114 height 30
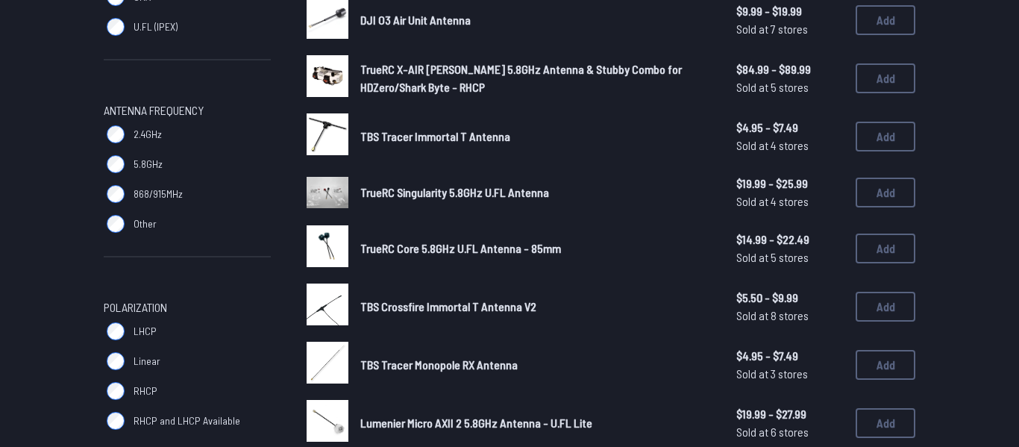
scroll to position [375, 0]
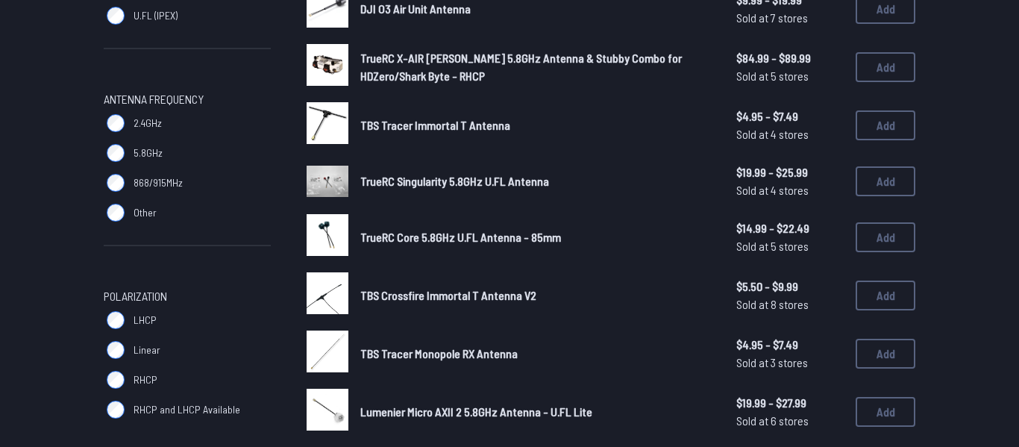
click at [571, 175] on link "TrueRC Singularity 5.8GHz U.FL Antenna" at bounding box center [536, 181] width 352 height 18
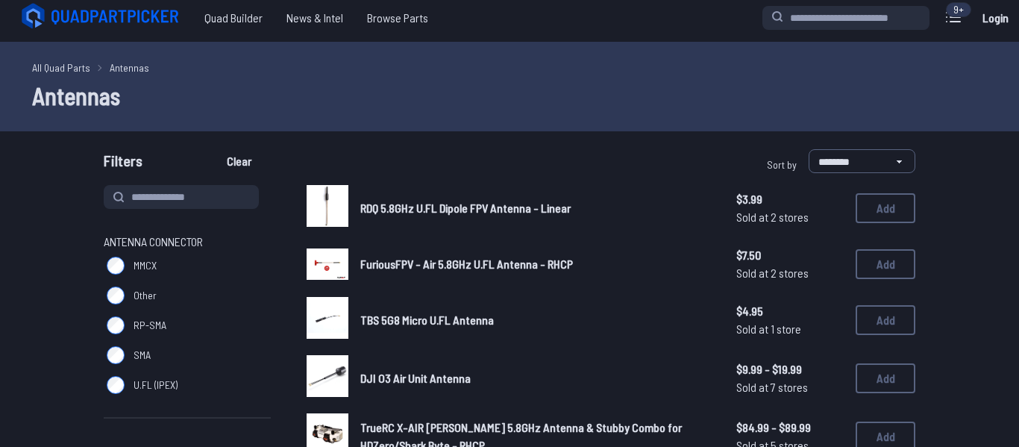
scroll to position [0, 0]
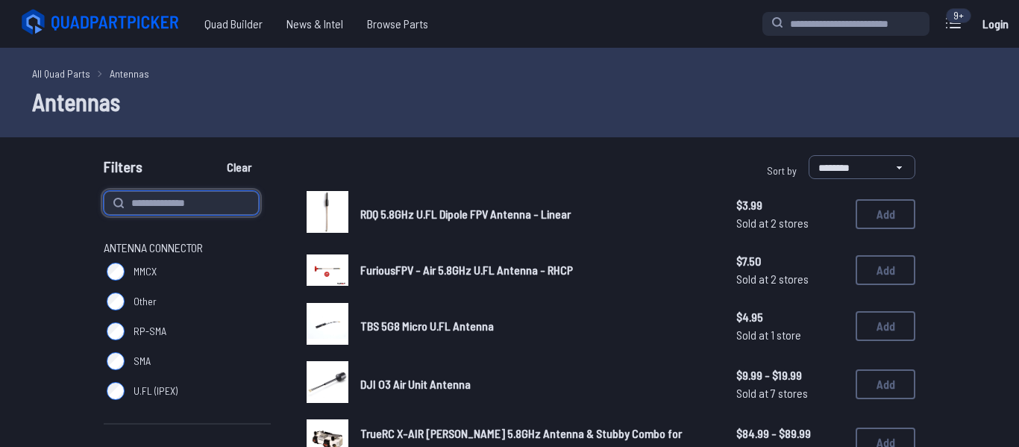
click at [176, 209] on input at bounding box center [181, 203] width 155 height 24
type input "***"
click at [214, 155] on button "Clear" at bounding box center [239, 167] width 50 height 24
type input "***"
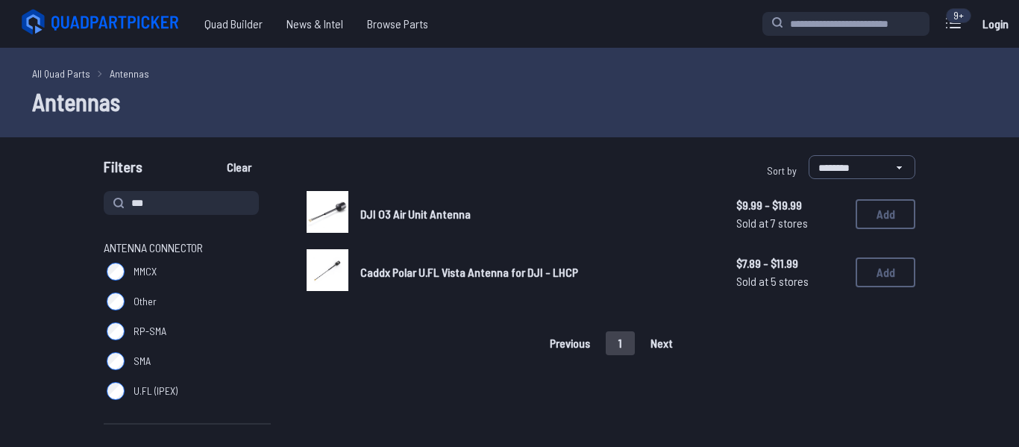
click at [436, 211] on span "DJI O3 Air Unit Antenna" at bounding box center [415, 214] width 110 height 14
click at [898, 225] on button "Add" at bounding box center [886, 214] width 60 height 30
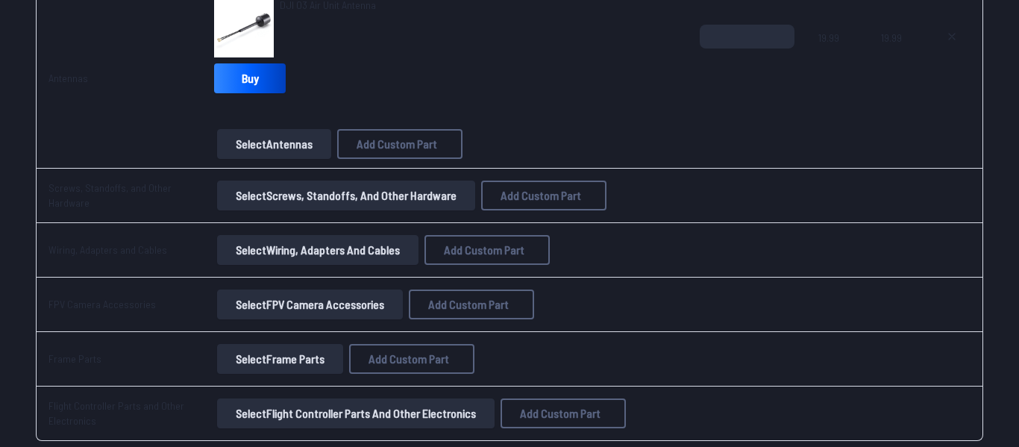
scroll to position [1861, 0]
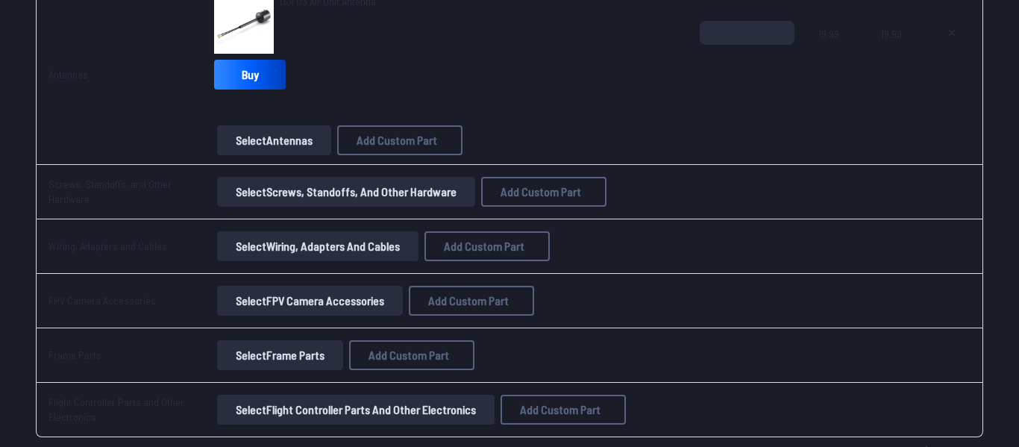
click at [348, 195] on button "Select Screws, Standoffs, and Other Hardware" at bounding box center [346, 192] width 258 height 30
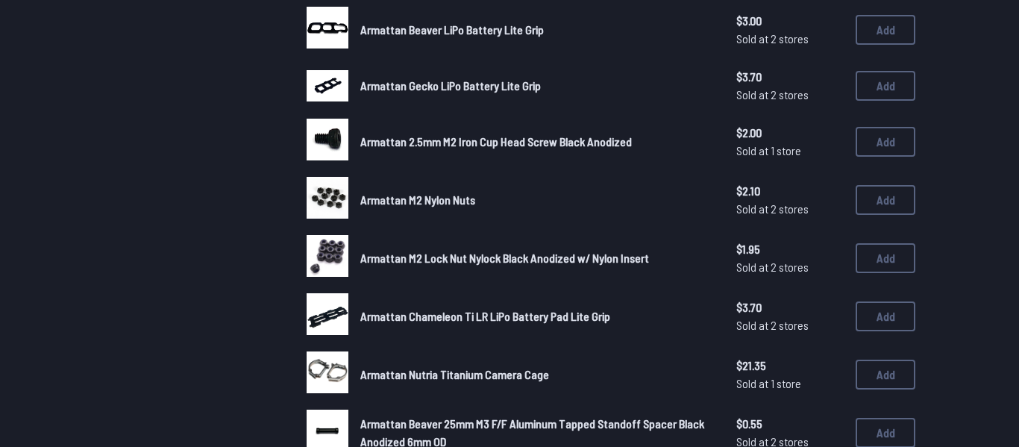
scroll to position [526, 0]
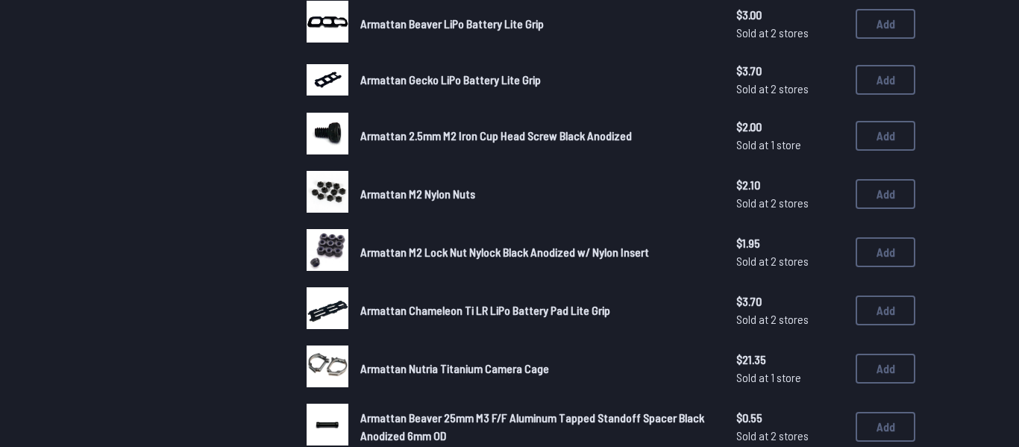
click at [460, 246] on span "Armattan M2 Lock Nut Nylock Black Anodized w/ Nylon Insert" at bounding box center [504, 252] width 289 height 14
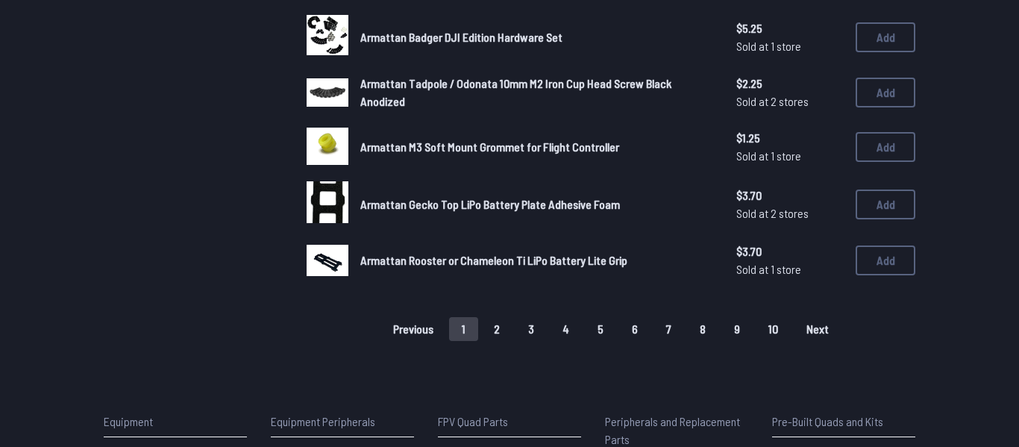
scroll to position [1034, 0]
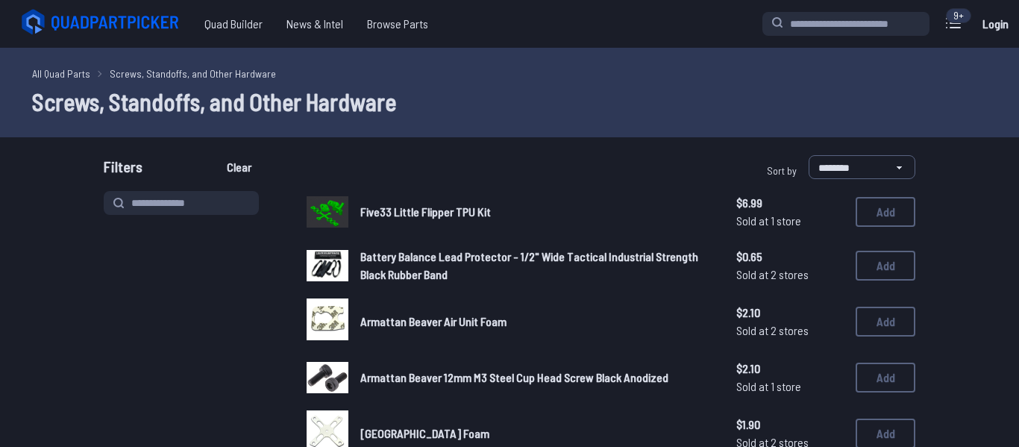
scroll to position [463, 0]
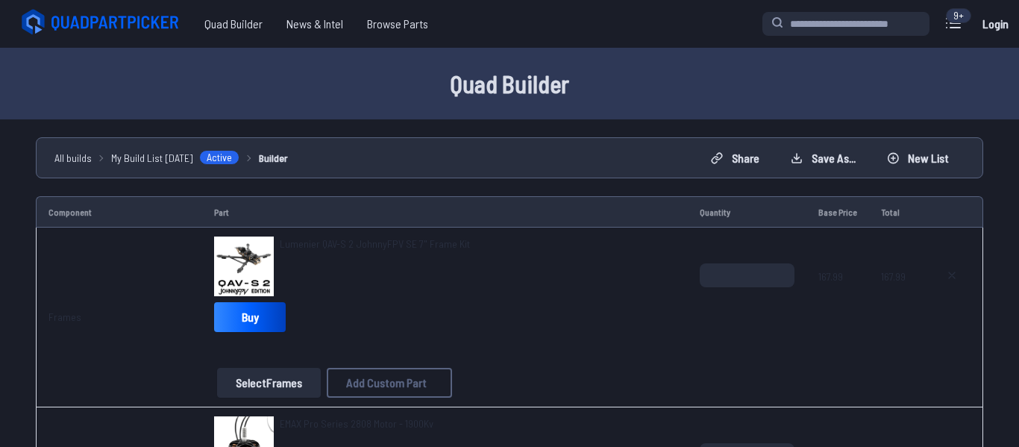
click at [261, 160] on li "Builder" at bounding box center [263, 158] width 48 height 16
click at [278, 163] on link "Builder" at bounding box center [273, 158] width 29 height 16
click at [212, 161] on span "Active" at bounding box center [219, 157] width 40 height 15
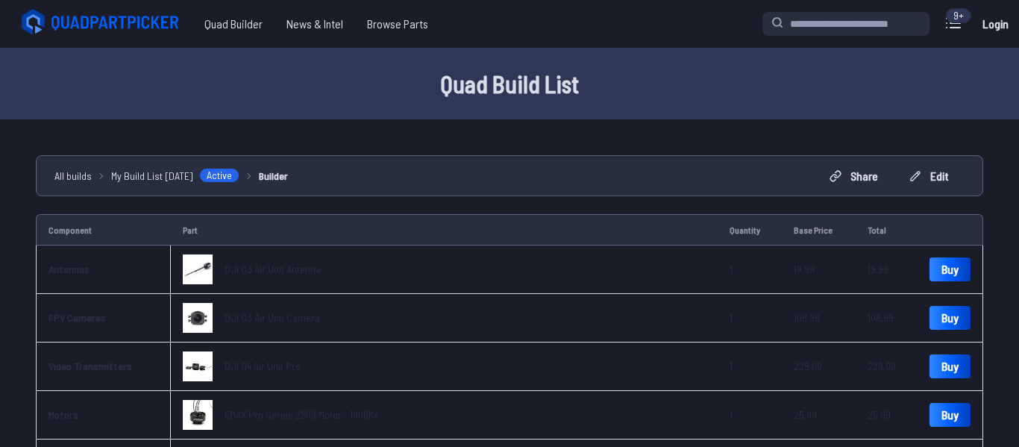
click at [82, 181] on span "All builds" at bounding box center [72, 176] width 37 height 16
click at [366, 16] on span "Browse Parts" at bounding box center [397, 24] width 85 height 30
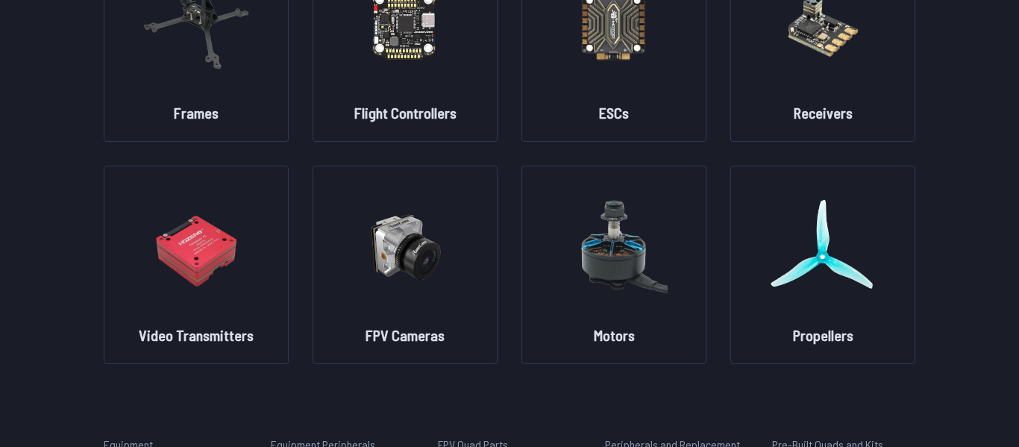
scroll to position [195, 0]
click at [605, 340] on h2 "Motors" at bounding box center [614, 334] width 41 height 21
click at [571, 269] on img at bounding box center [613, 246] width 107 height 131
click at [527, 193] on div "Motors" at bounding box center [614, 264] width 185 height 198
click at [608, 196] on img at bounding box center [613, 246] width 107 height 131
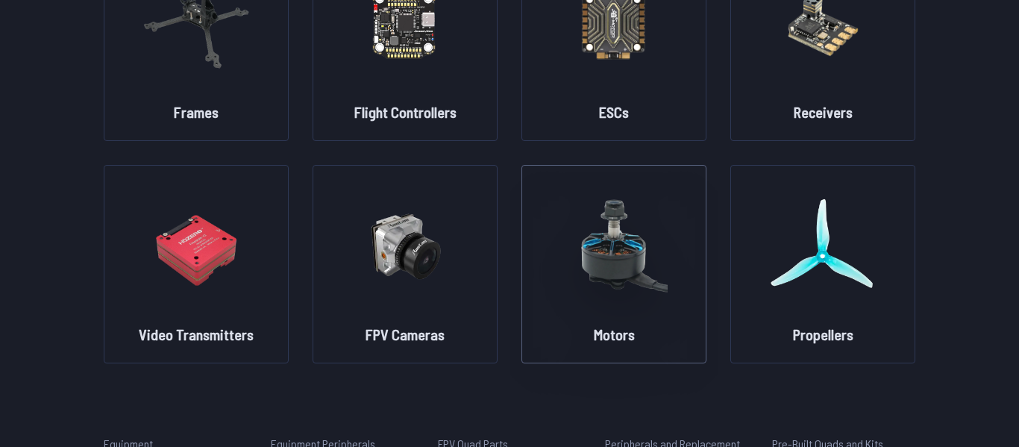
click at [608, 196] on img at bounding box center [613, 246] width 107 height 131
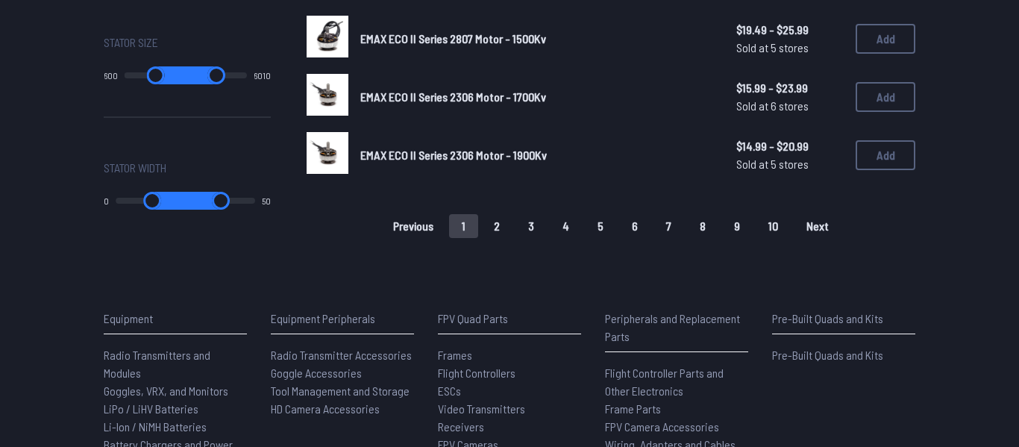
scroll to position [1159, 0]
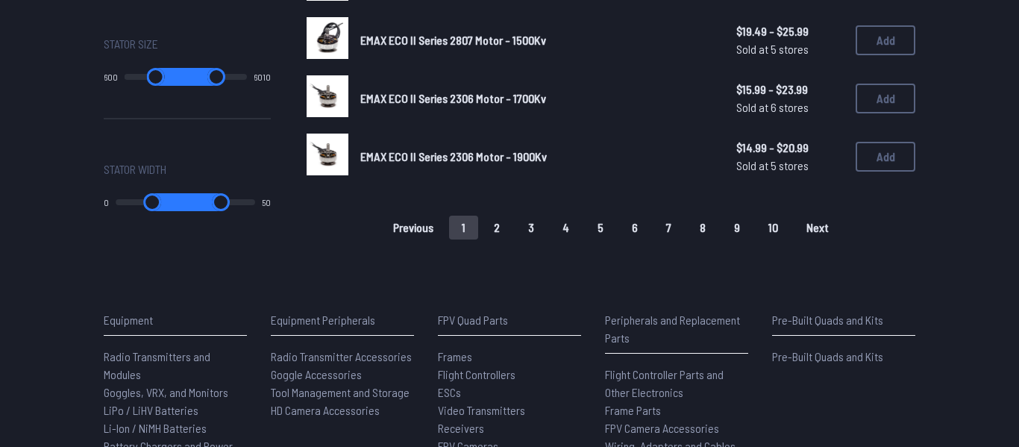
click at [484, 232] on button "2" at bounding box center [496, 228] width 31 height 24
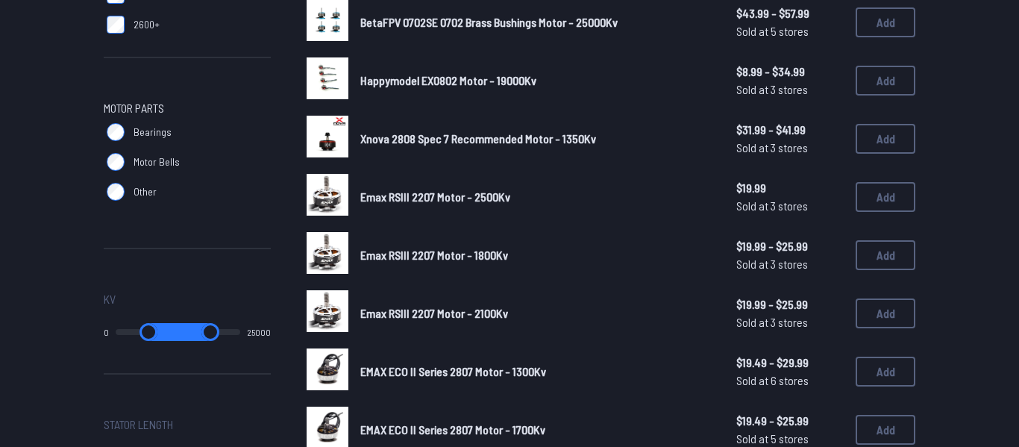
scroll to position [648, 0]
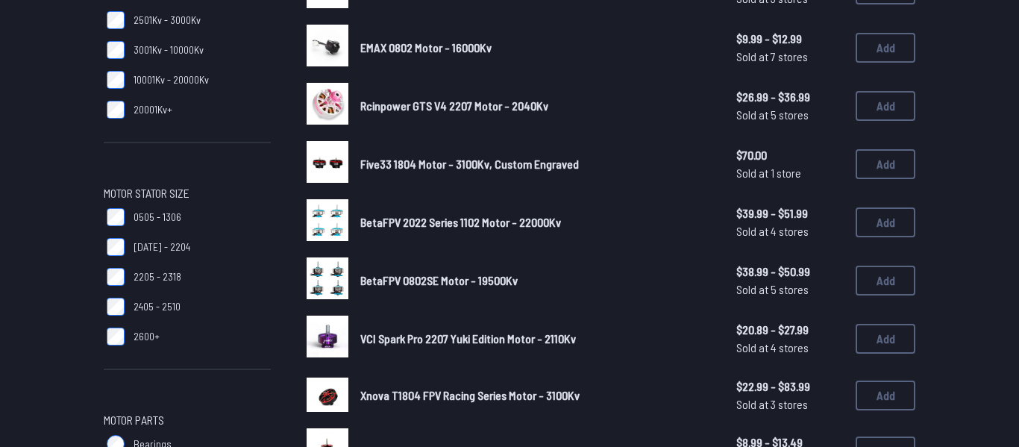
scroll to position [342, 0]
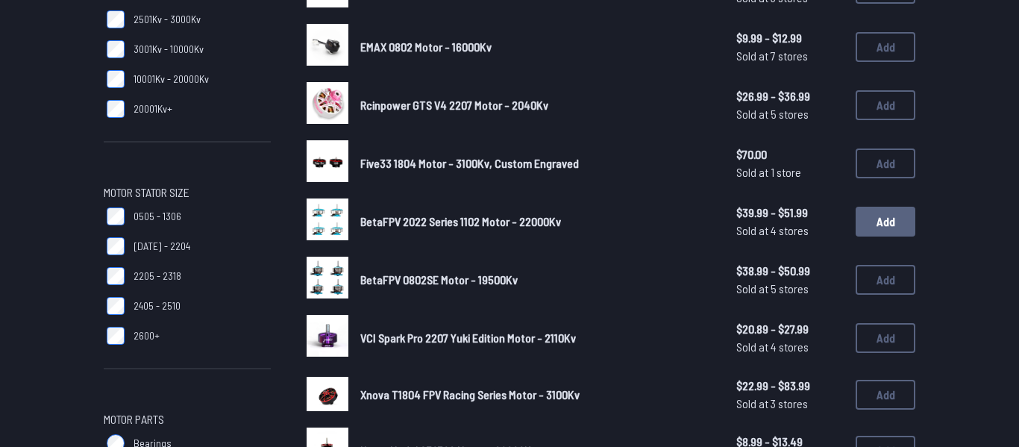
click at [874, 228] on button "Add" at bounding box center [886, 222] width 60 height 30
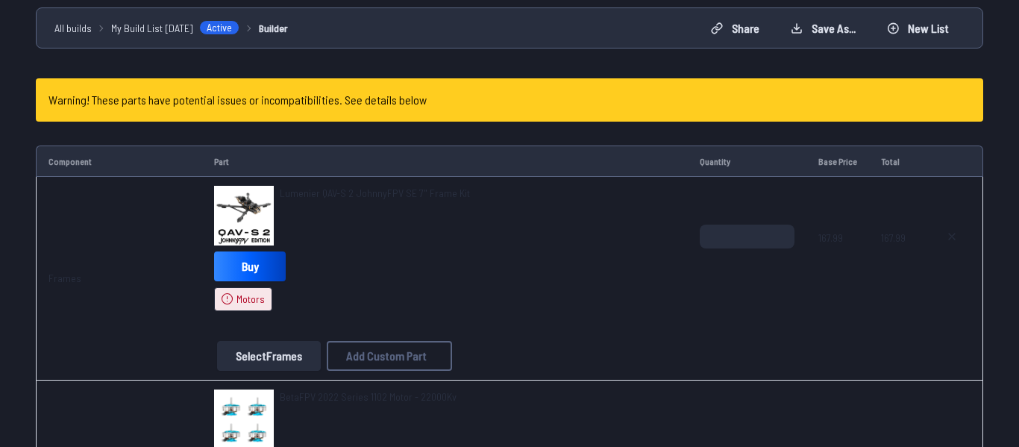
scroll to position [119, 0]
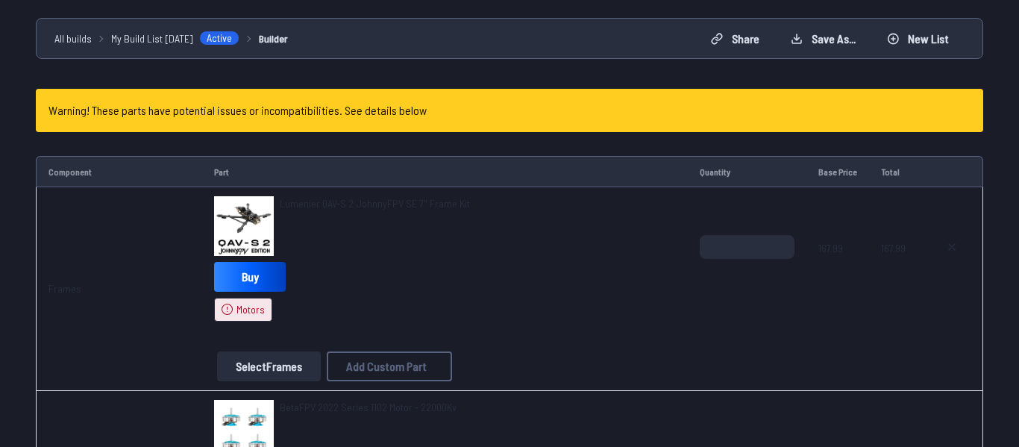
click at [428, 113] on div "Warning! These parts have potential issues or incompatibilities. See details be…" at bounding box center [510, 110] width 948 height 43
click at [331, 96] on div "Warning! These parts have potential issues or incompatibilities. See details be…" at bounding box center [510, 110] width 948 height 43
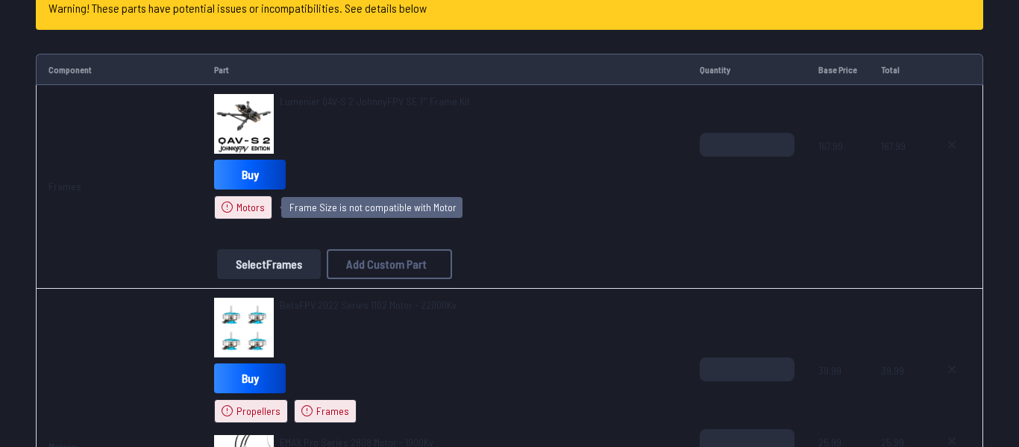
scroll to position [223, 0]
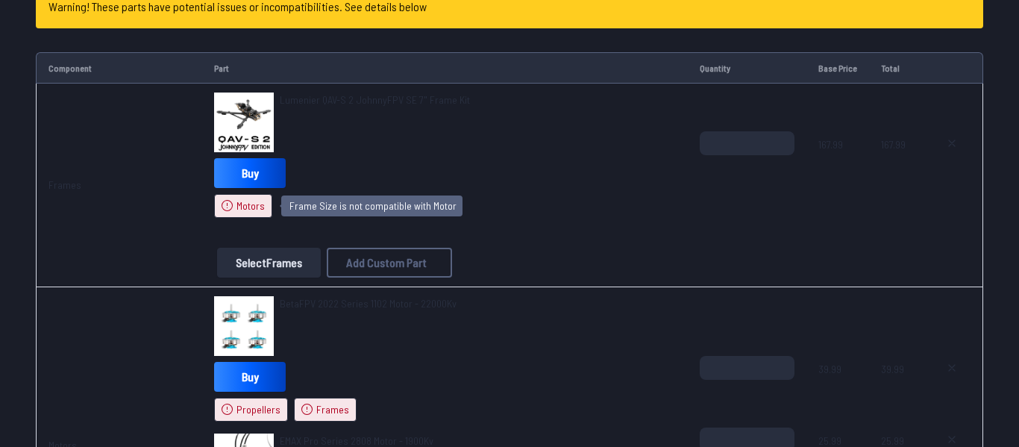
click at [255, 204] on span "Motors" at bounding box center [251, 205] width 28 height 15
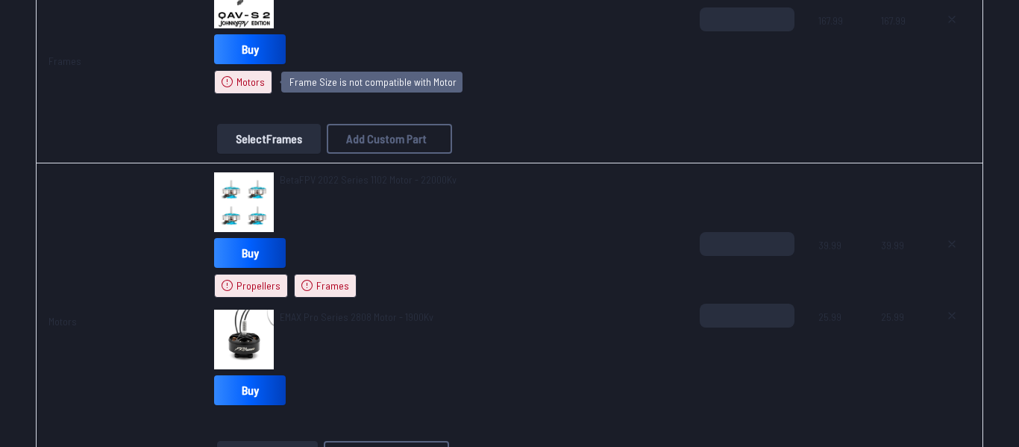
scroll to position [357, 0]
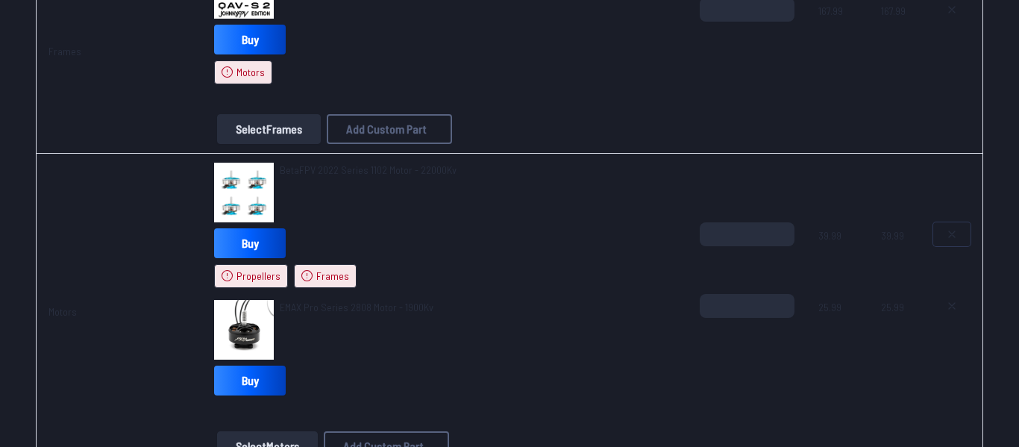
click at [964, 231] on button at bounding box center [951, 234] width 37 height 24
type textarea "**********"
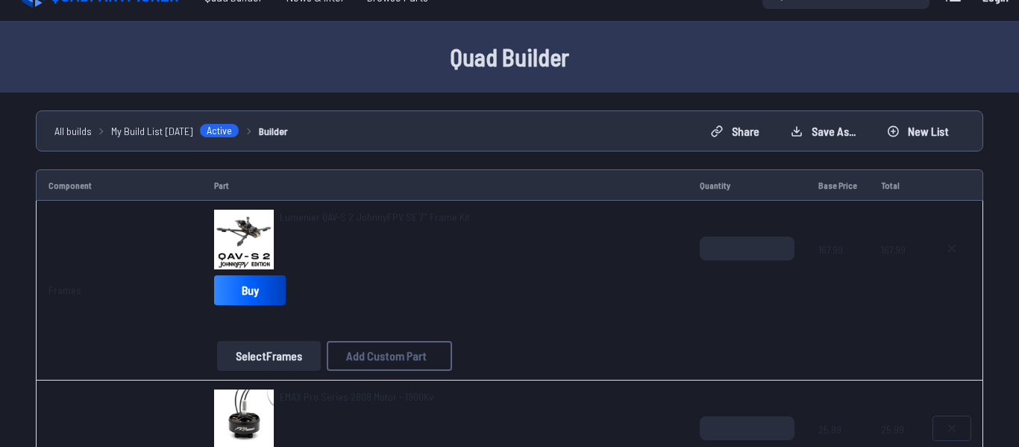
scroll to position [0, 0]
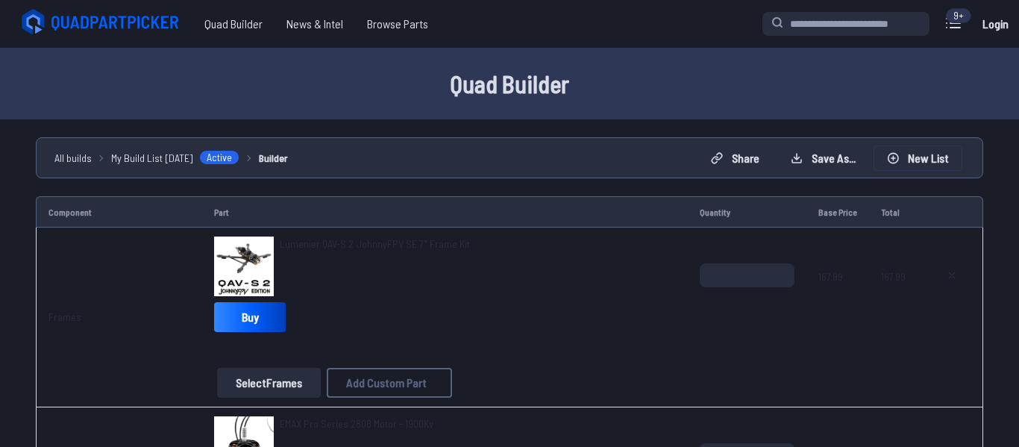
click at [912, 166] on button "New List" at bounding box center [917, 158] width 87 height 24
click at [660, 286] on button "Start new build" at bounding box center [624, 288] width 88 height 22
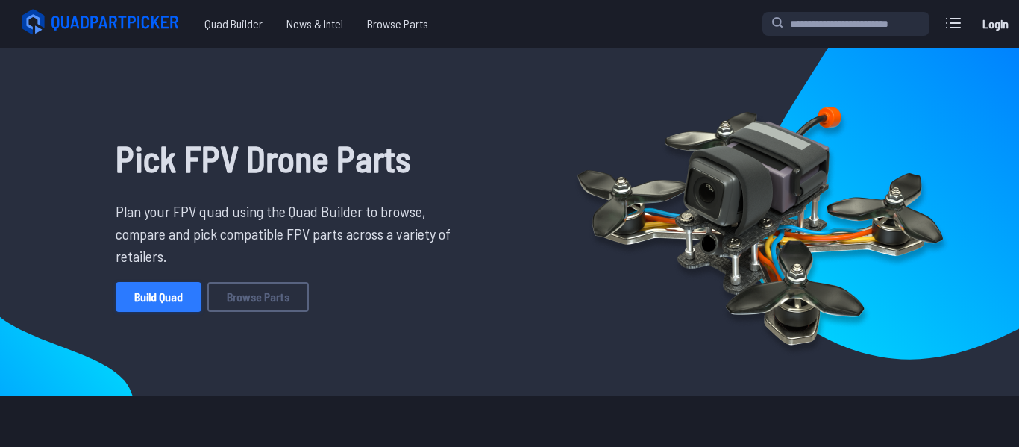
click at [201, 302] on link "Build Quad" at bounding box center [159, 297] width 86 height 30
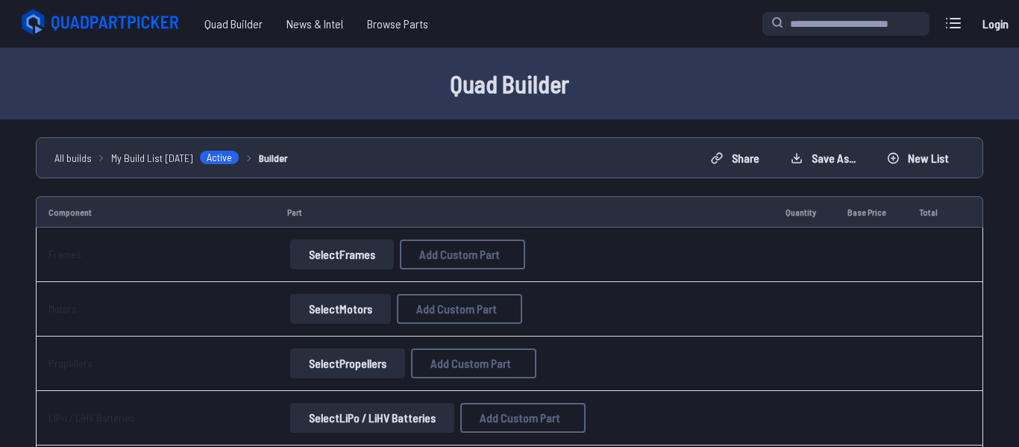
click at [295, 255] on button "Select Frames" at bounding box center [342, 254] width 104 height 30
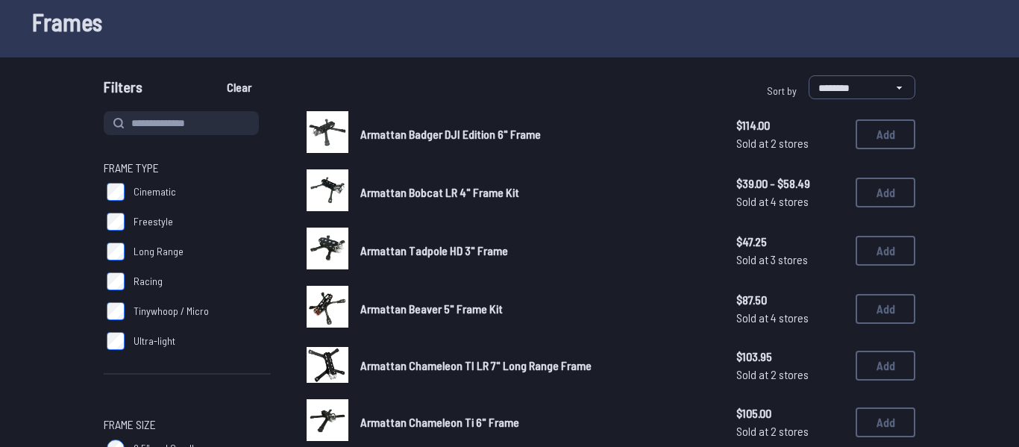
scroll to position [75, 0]
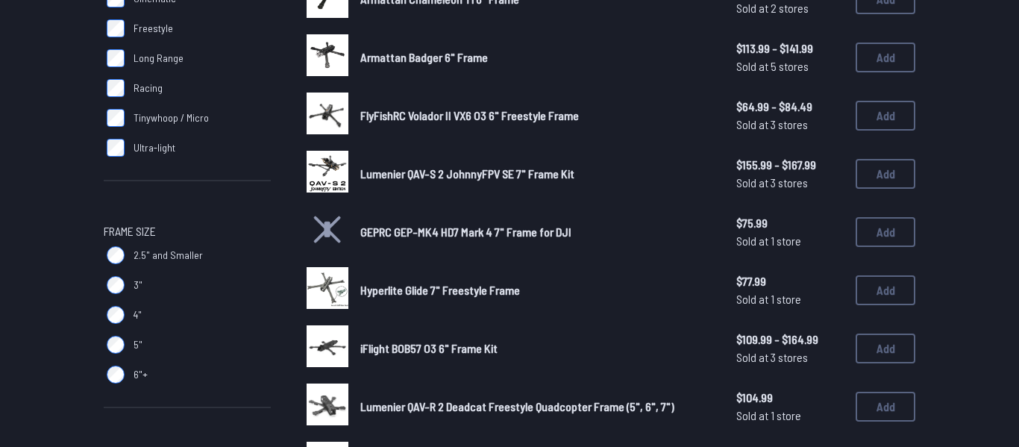
scroll to position [271, 0]
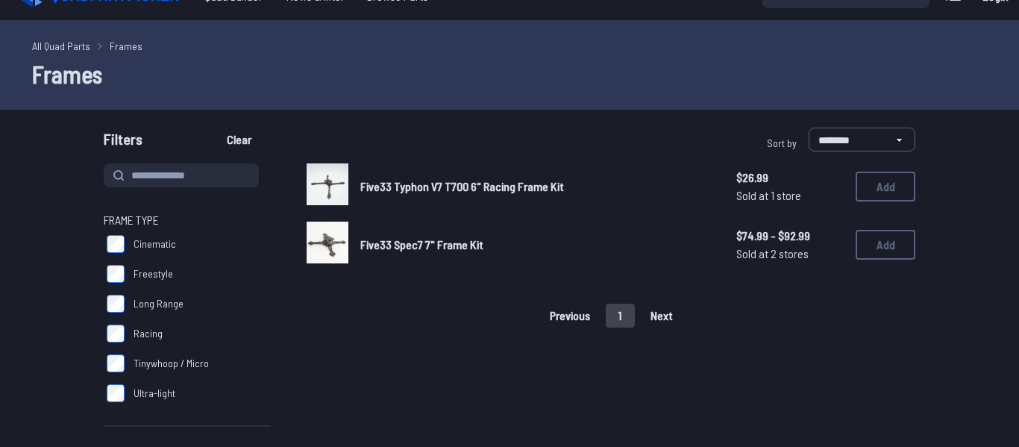
scroll to position [30, 0]
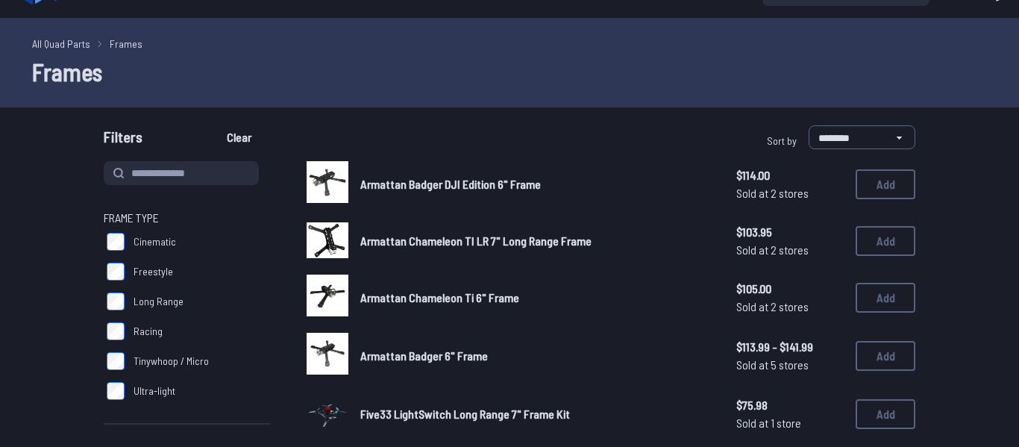
click at [148, 153] on div "Filters Clear" at bounding box center [304, 140] width 400 height 30
click at [152, 170] on input at bounding box center [181, 173] width 155 height 24
type input "*"
click at [214, 125] on button "Clear" at bounding box center [239, 137] width 50 height 24
type input "*"
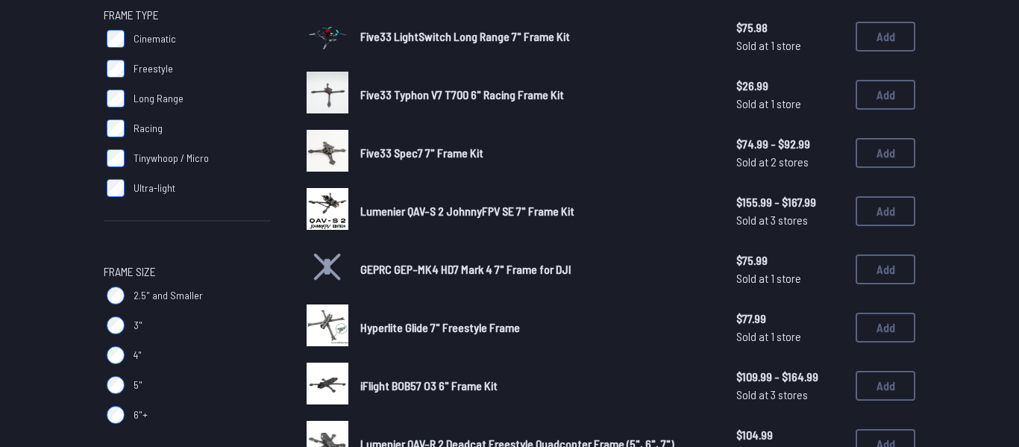
scroll to position [232, 0]
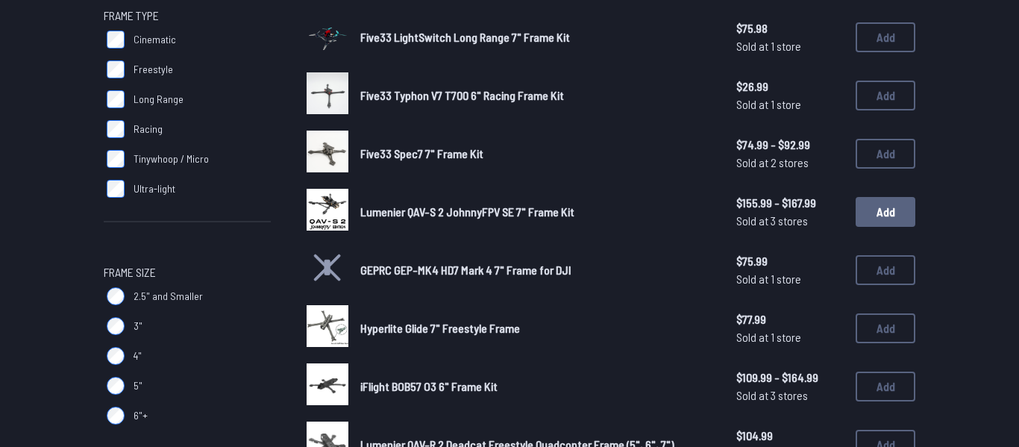
click at [886, 222] on button "Add" at bounding box center [886, 212] width 60 height 30
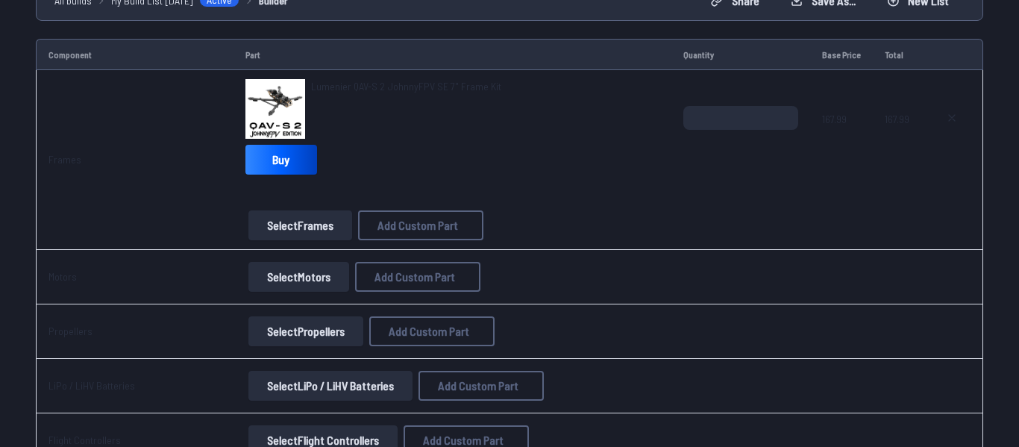
scroll to position [158, 0]
click at [306, 281] on button "Select Motors" at bounding box center [298, 276] width 101 height 30
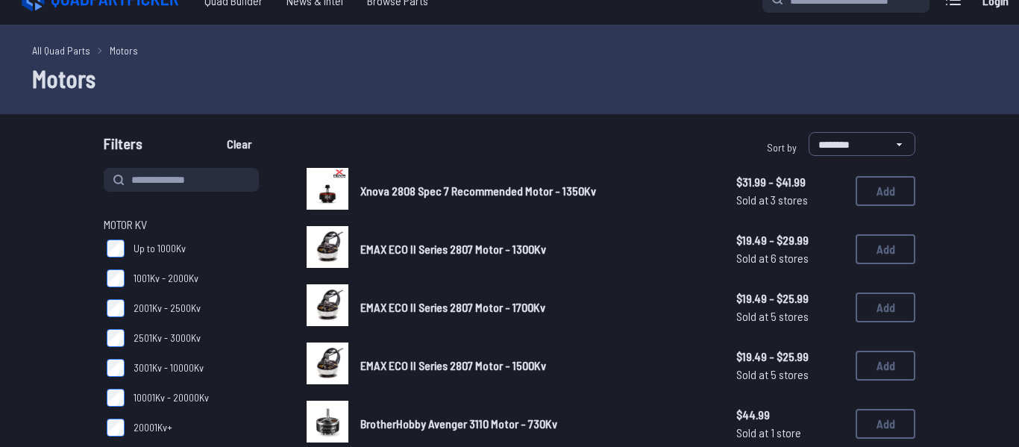
scroll to position [20, 0]
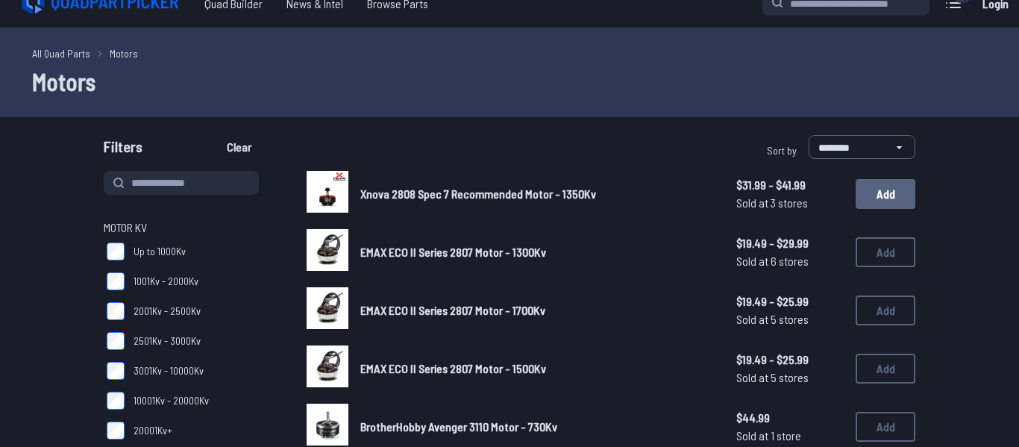
click at [871, 204] on button "Add" at bounding box center [886, 194] width 60 height 30
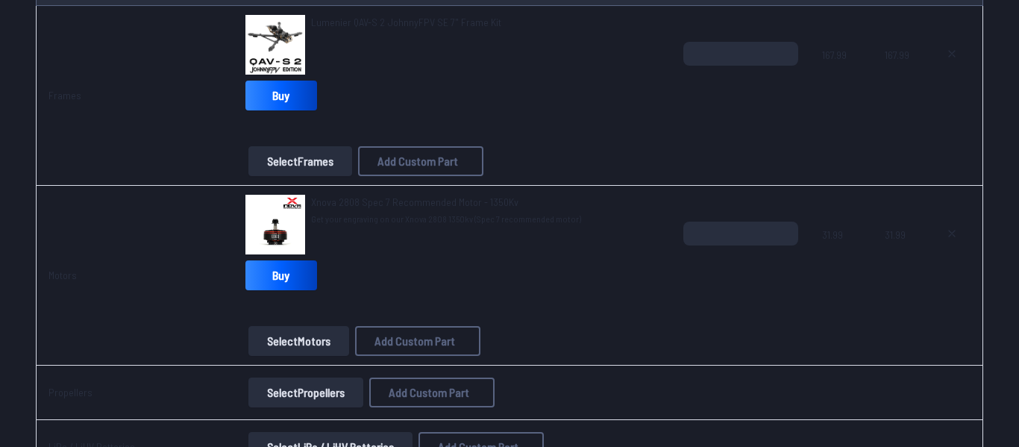
scroll to position [345, 0]
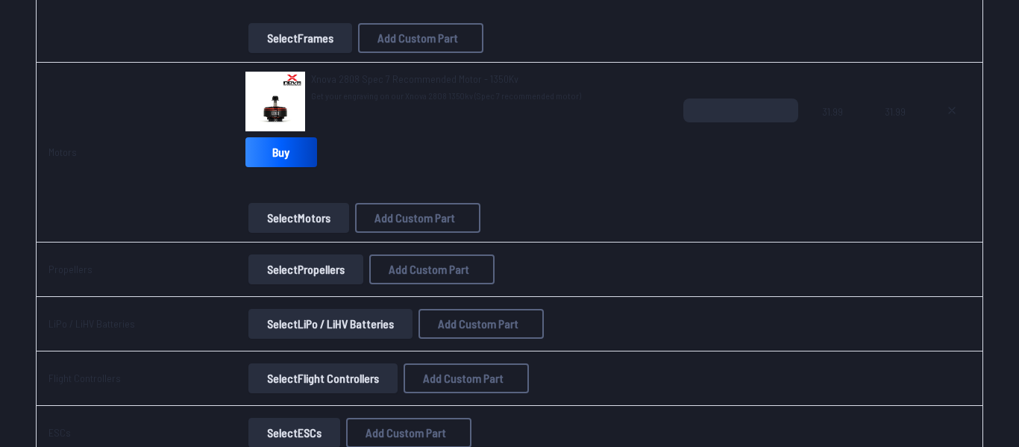
click at [298, 278] on button "Select Propellers" at bounding box center [305, 269] width 115 height 30
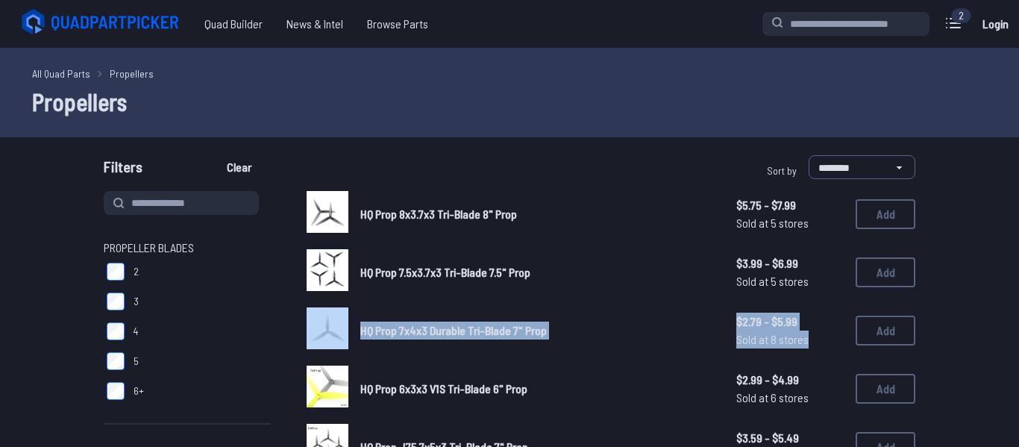
drag, startPoint x: 869, startPoint y: 248, endPoint x: 821, endPoint y: 389, distance: 148.9
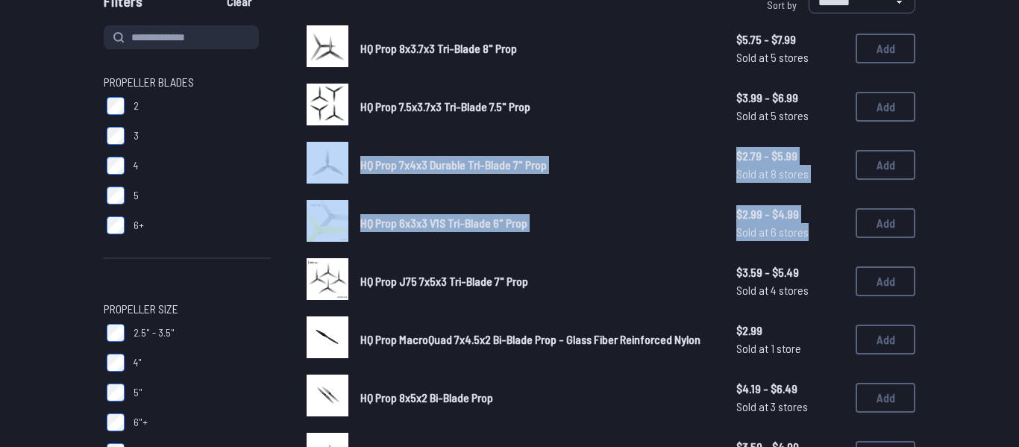
scroll to position [190, 0]
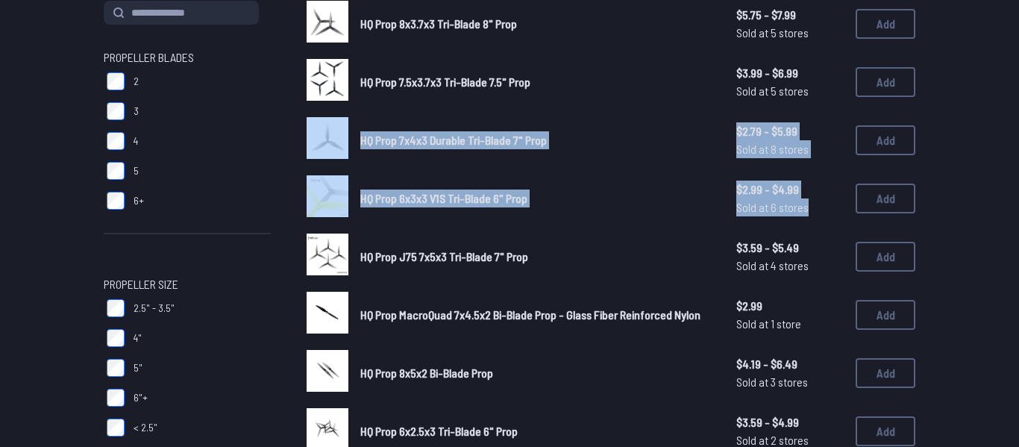
click at [251, 359] on label "5"" at bounding box center [187, 368] width 167 height 30
click at [680, 217] on div "HQ Prop 6x3x3 V1S Tri-Blade 6" Prop $2.99 - $4.99 Sold at 6 stores $2.99 - $4.9…" at bounding box center [611, 198] width 609 height 46
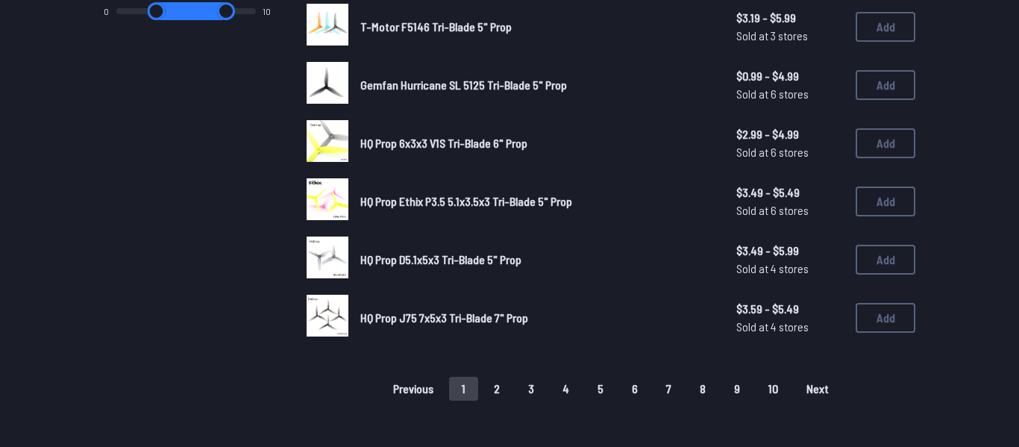
scroll to position [998, 0]
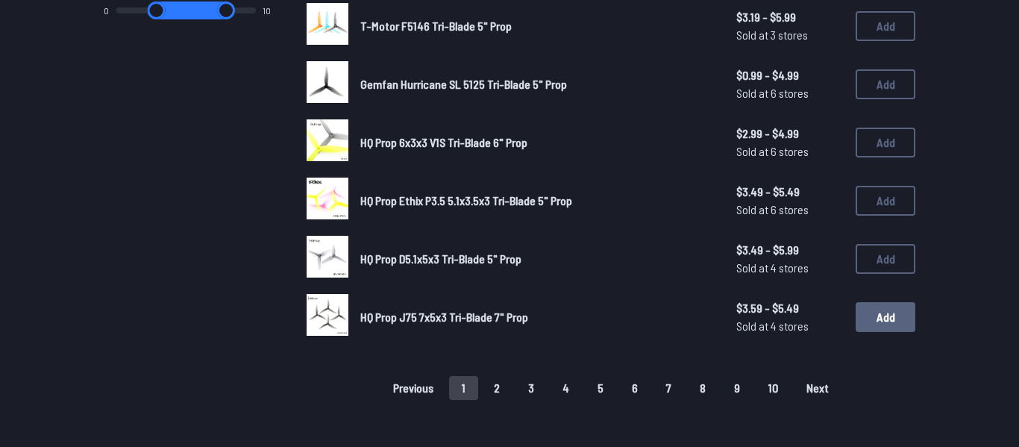
click at [857, 321] on button "Add" at bounding box center [886, 317] width 60 height 30
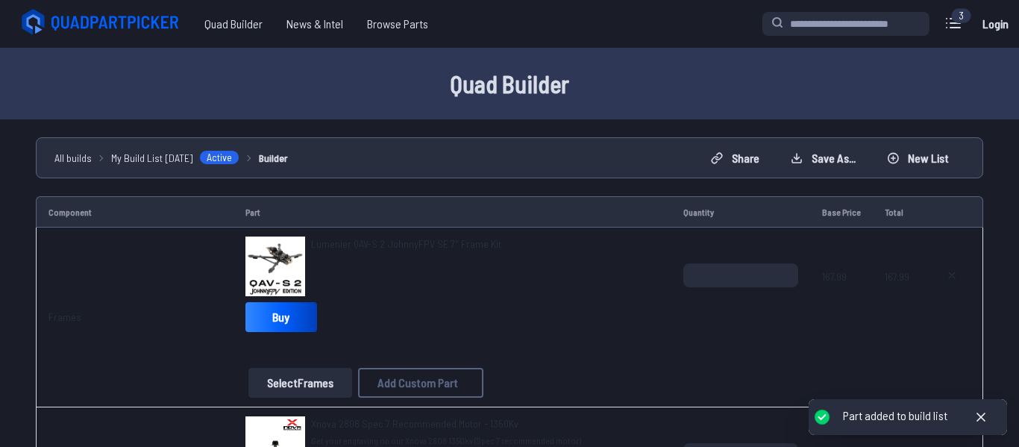
click at [592, 404] on td "Lumenier QAV-S 2 JohnnyFPV SE 7" Frame Kit Buy Select Frames Add Custom Part Ad…" at bounding box center [453, 318] width 438 height 180
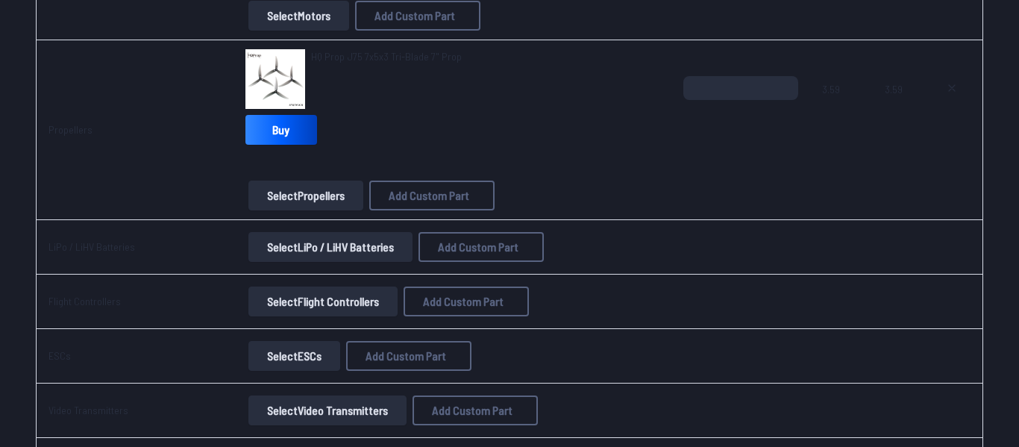
scroll to position [565, 0]
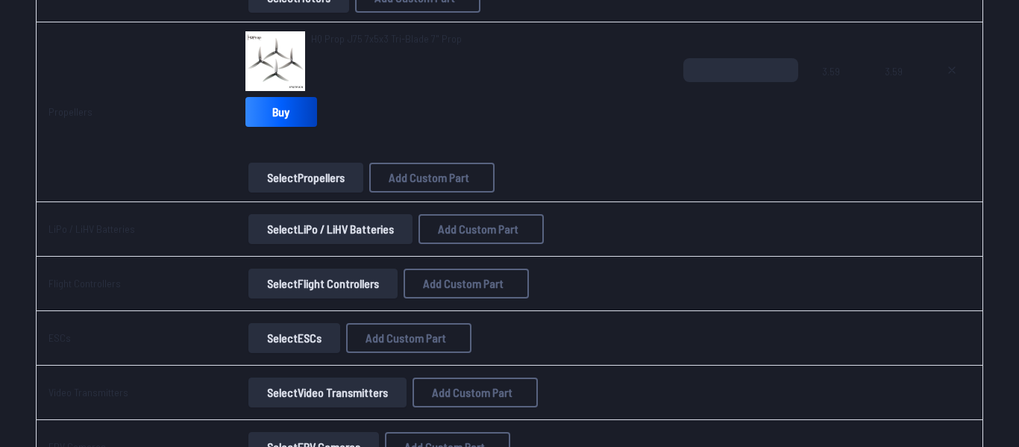
click at [303, 225] on button "Select LiPo / LiHV Batteries" at bounding box center [330, 229] width 164 height 30
click at [316, 233] on button "Select LiPo / LiHV Batteries" at bounding box center [330, 229] width 164 height 30
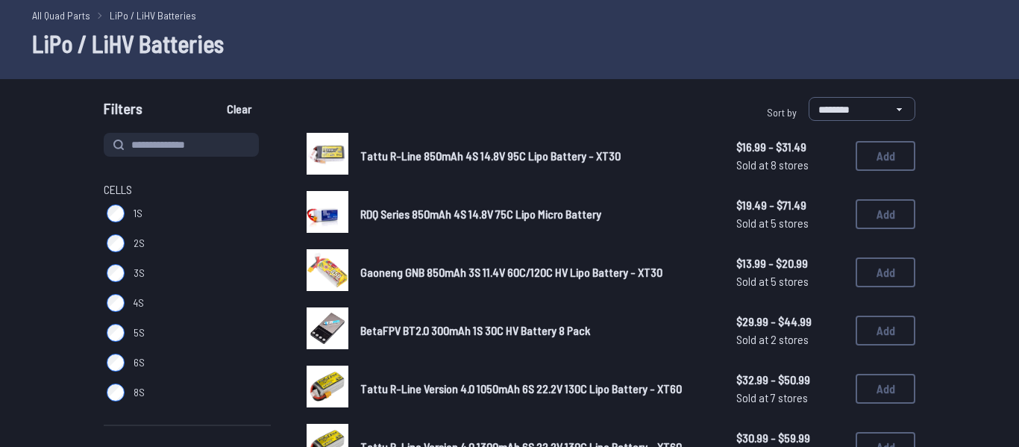
scroll to position [59, 0]
click at [127, 360] on label "6S" at bounding box center [187, 362] width 167 height 30
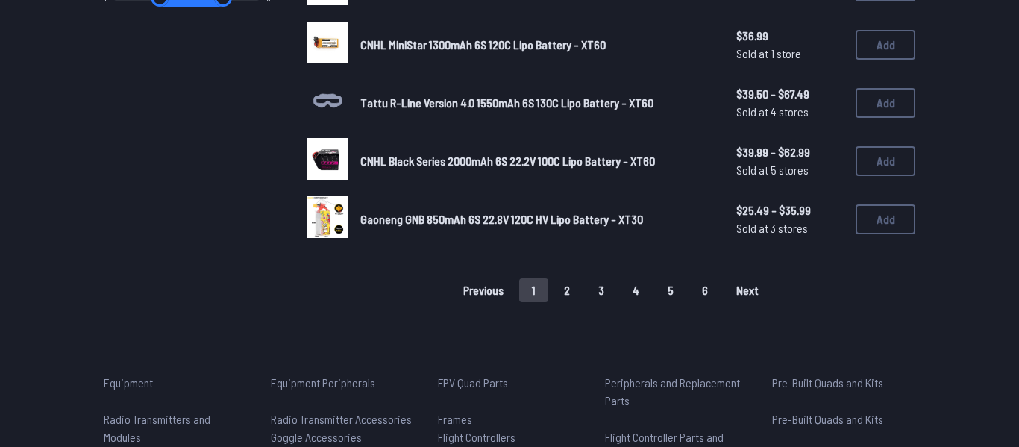
scroll to position [1102, 0]
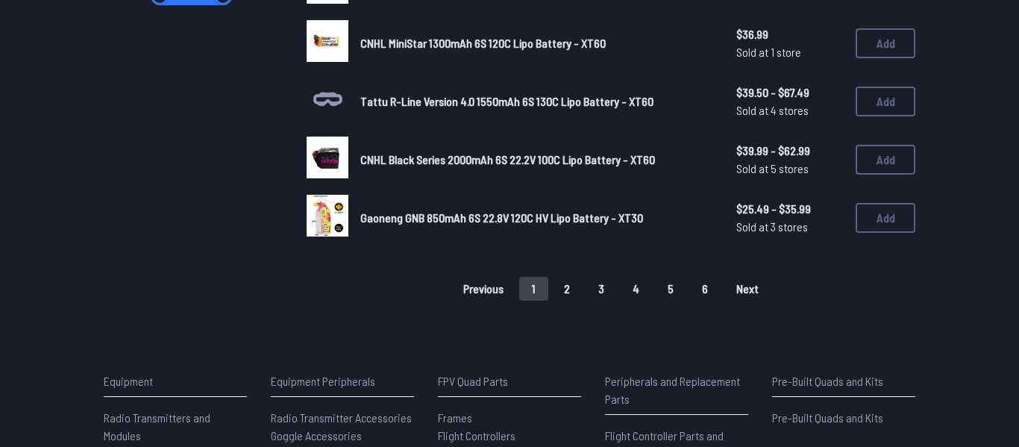
click at [563, 296] on button "2" at bounding box center [566, 289] width 31 height 24
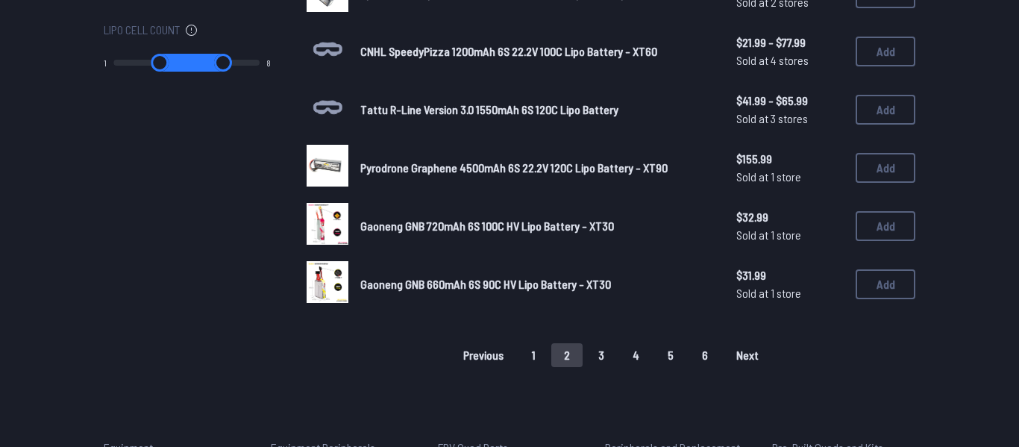
scroll to position [1039, 0]
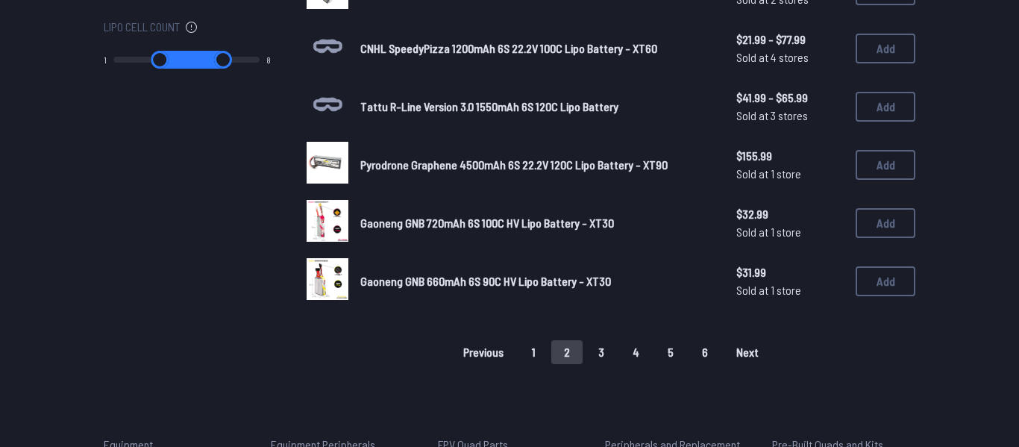
click at [485, 178] on div "Pyrodrone Graphene 4500mAh 6S 22.2V 120C Lipo Battery - XT90 $155.99 Sold at 1 …" at bounding box center [611, 165] width 609 height 46
click at [499, 172] on link "Pyrodrone Graphene 4500mAh 6S 22.2V 120C Lipo Battery - XT90" at bounding box center [536, 165] width 352 height 18
click at [869, 166] on button "Add" at bounding box center [886, 165] width 60 height 30
